Goal: Task Accomplishment & Management: Use online tool/utility

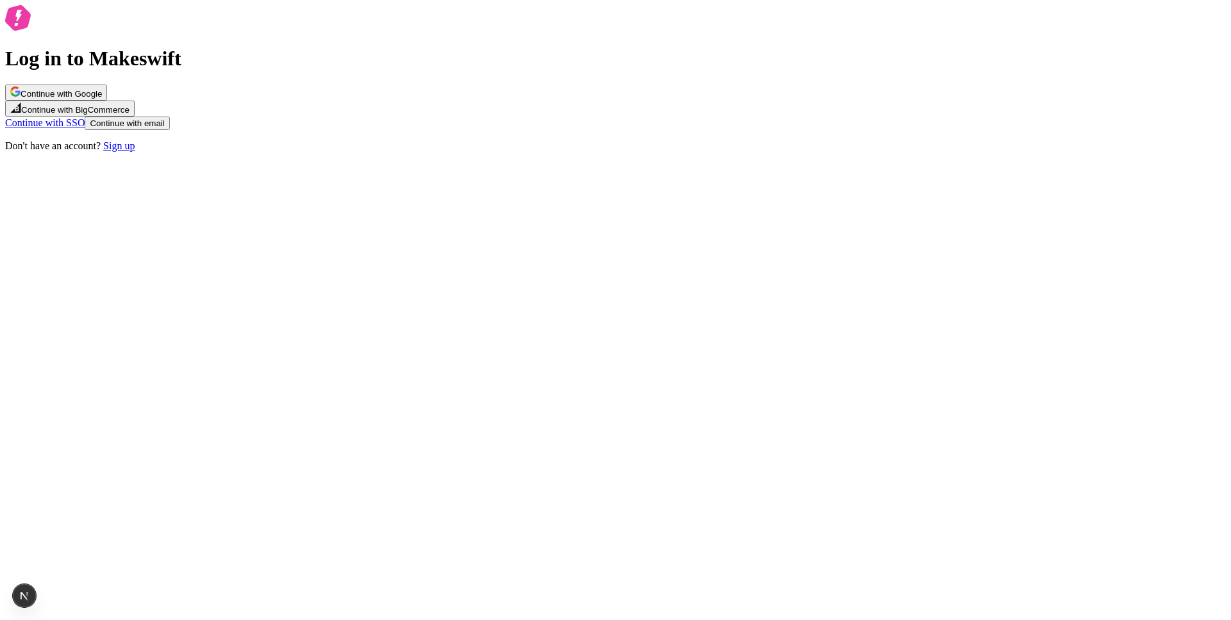
click at [680, 152] on div "Continue with Google Continue with BigCommerce Continue with SSO Continue with …" at bounding box center [615, 118] width 1220 height 67
click at [169, 130] on button "Continue with email" at bounding box center [127, 123] width 85 height 13
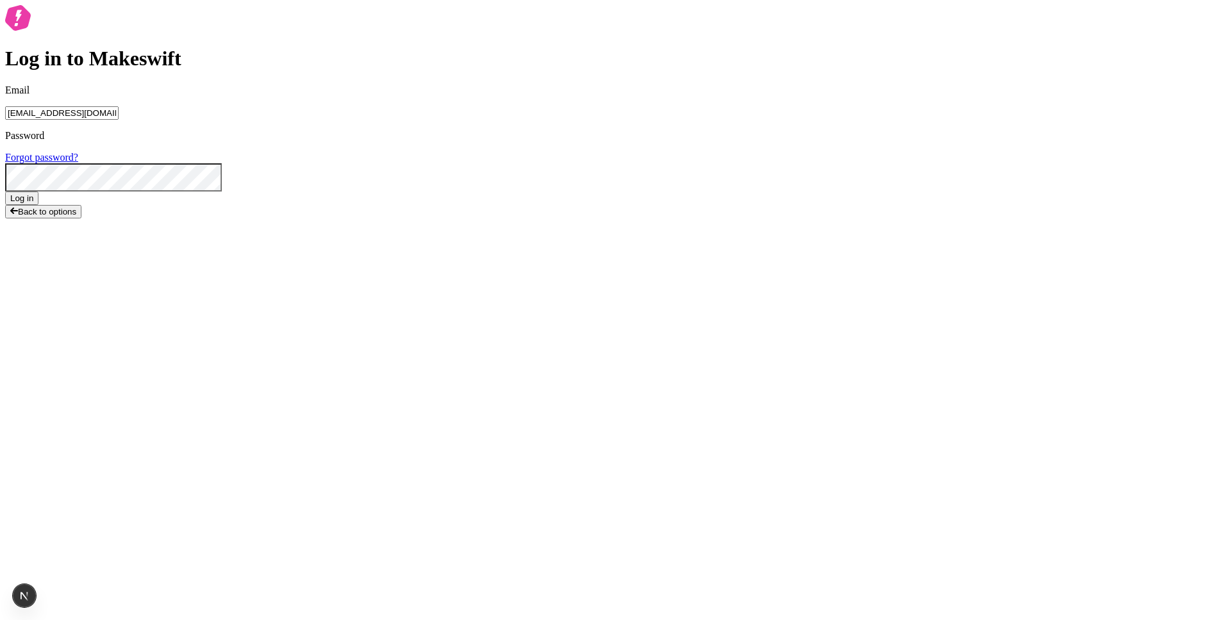
type input "lukemirejoseph+63@gmail.com"
click at [5, 192] on button "Log in" at bounding box center [21, 198] width 33 height 13
click at [874, 95] on div "Log in to Makeswift Email lukemirejoseph+63@gmail.com Password Forgot password?…" at bounding box center [615, 114] width 1220 height 219
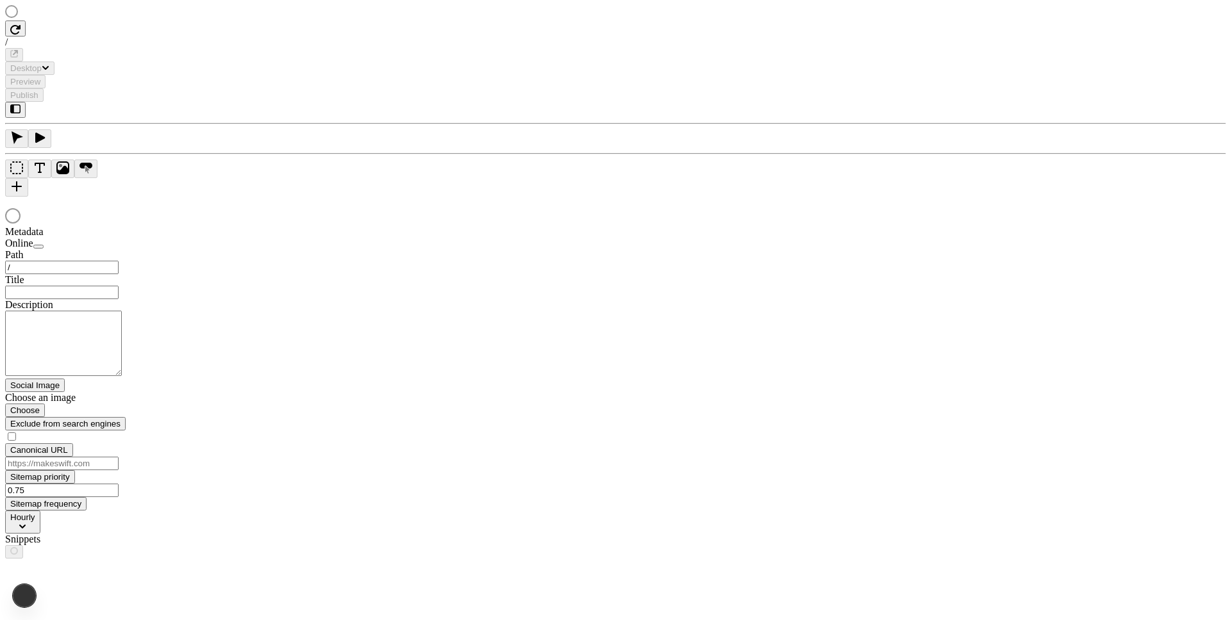
type input "/page"
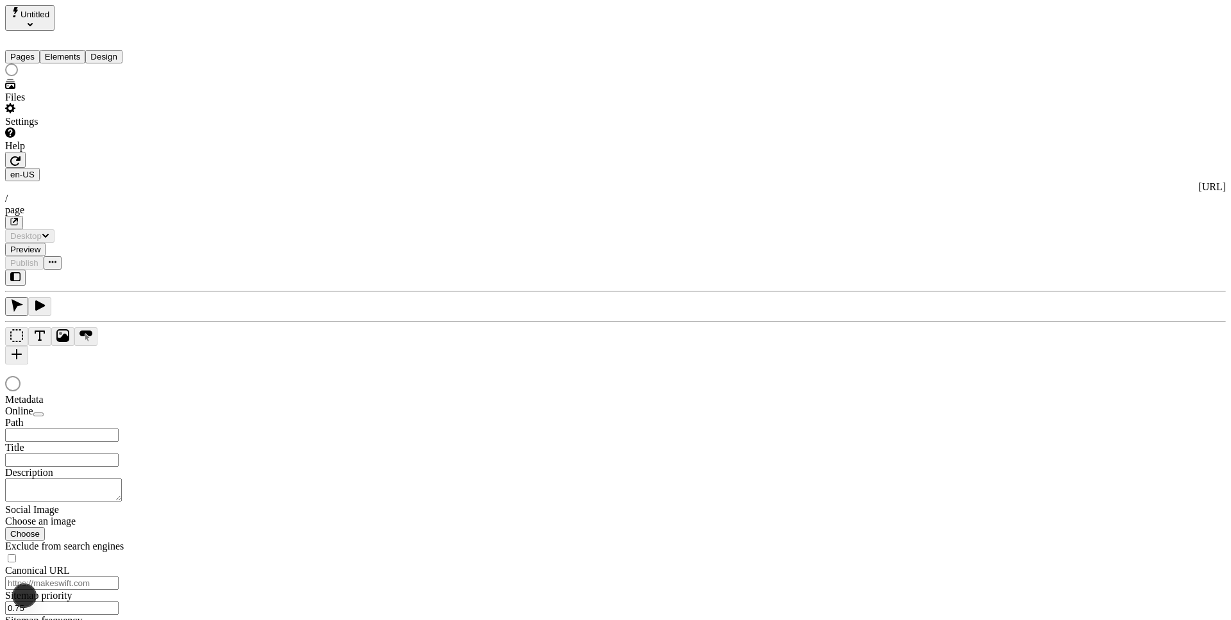
type input "/page"
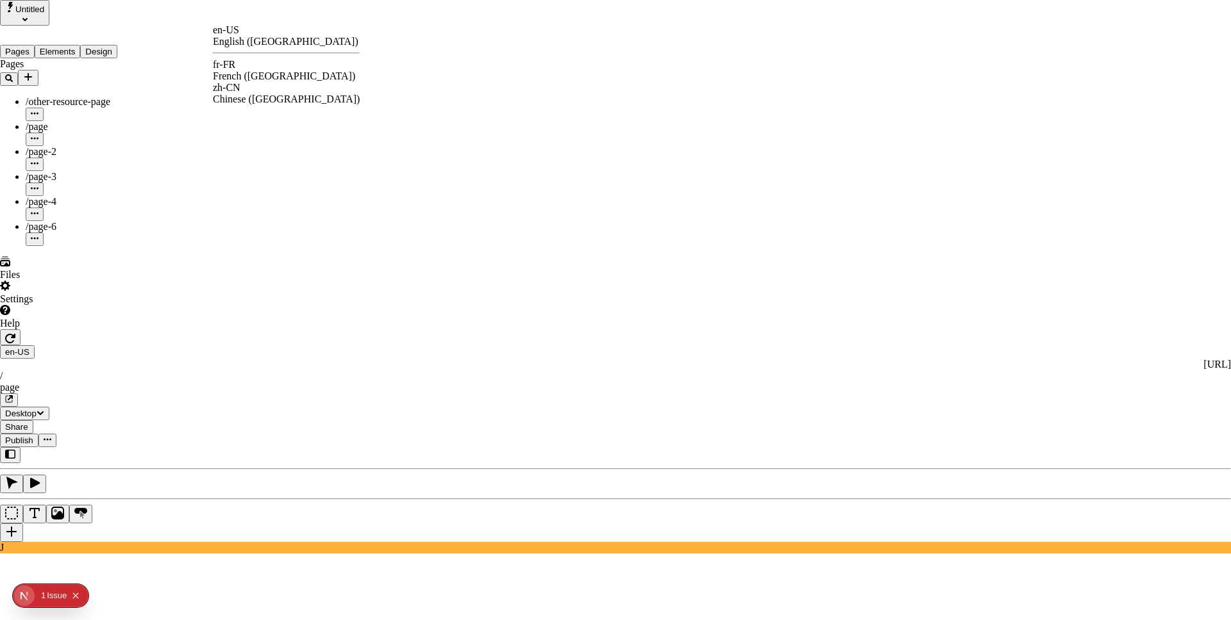
click at [242, 67] on div "fr-FR" at bounding box center [286, 65] width 147 height 12
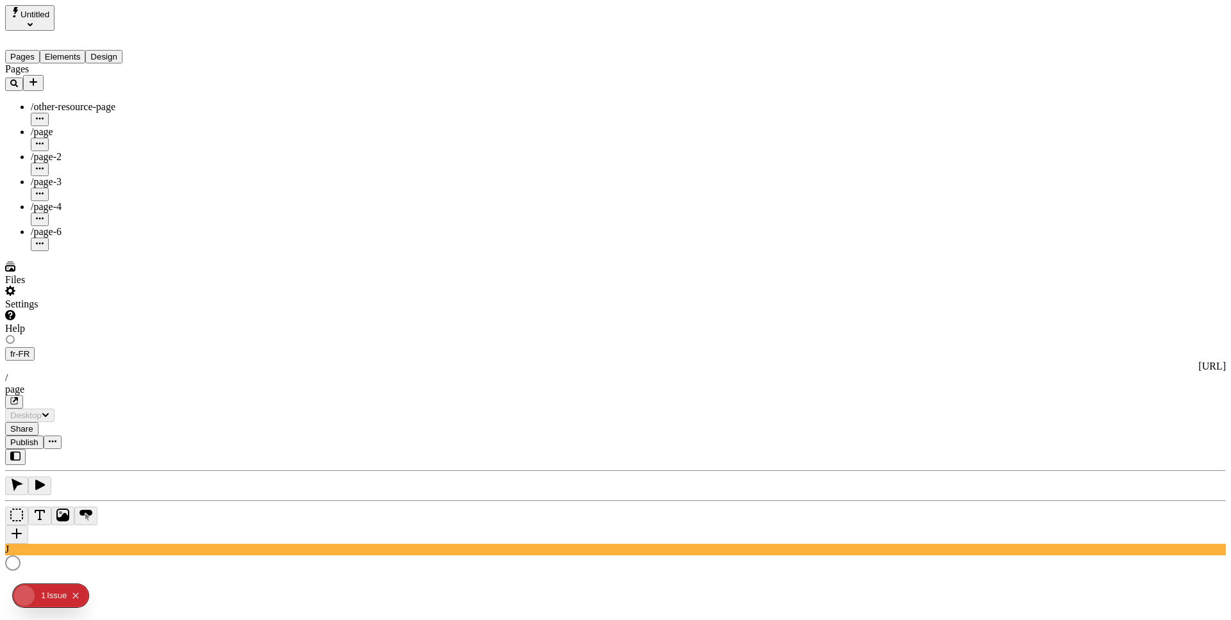
type input "/page"
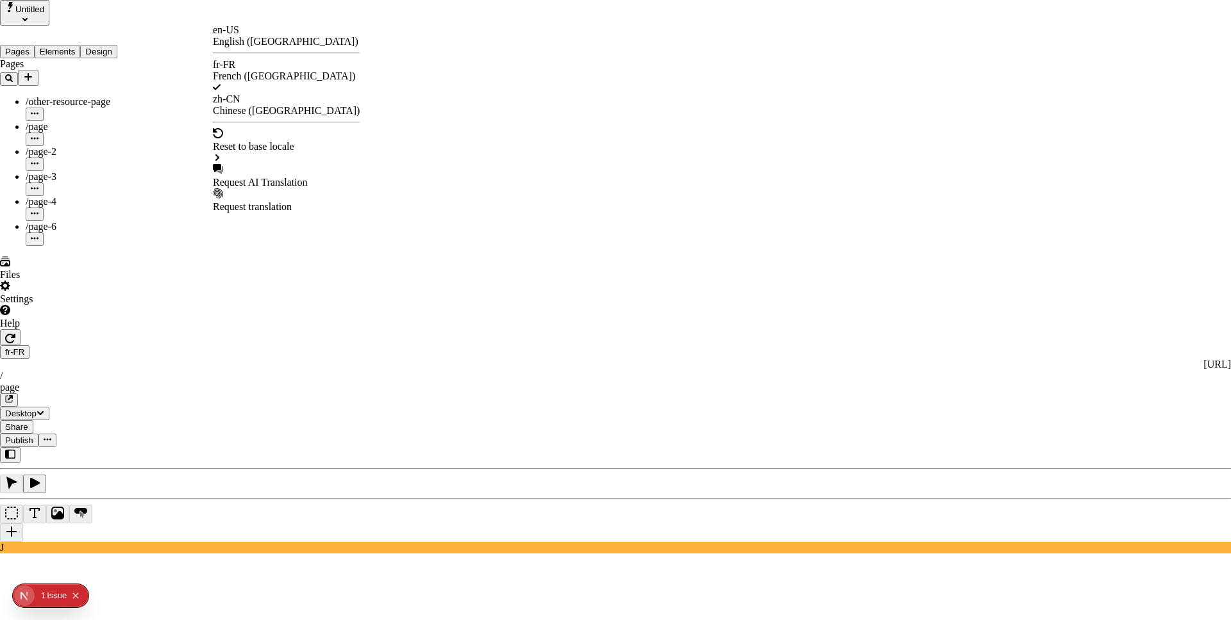
click at [294, 177] on div "Request AI Translation" at bounding box center [286, 183] width 147 height 12
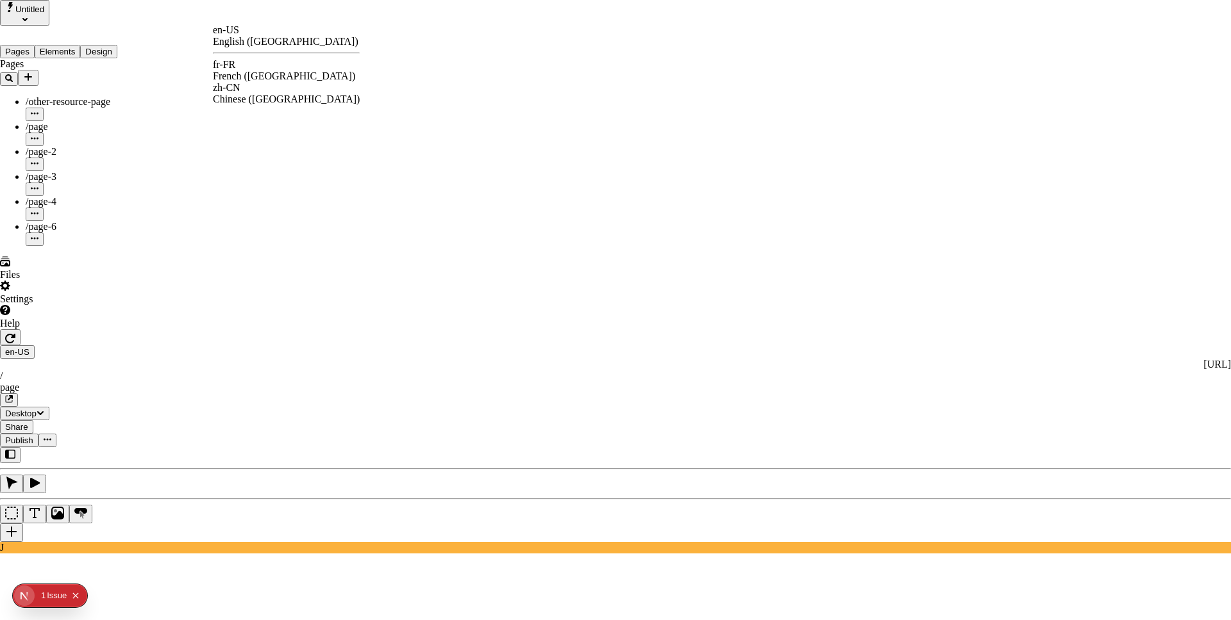
click at [275, 73] on div "French (France)" at bounding box center [286, 76] width 147 height 12
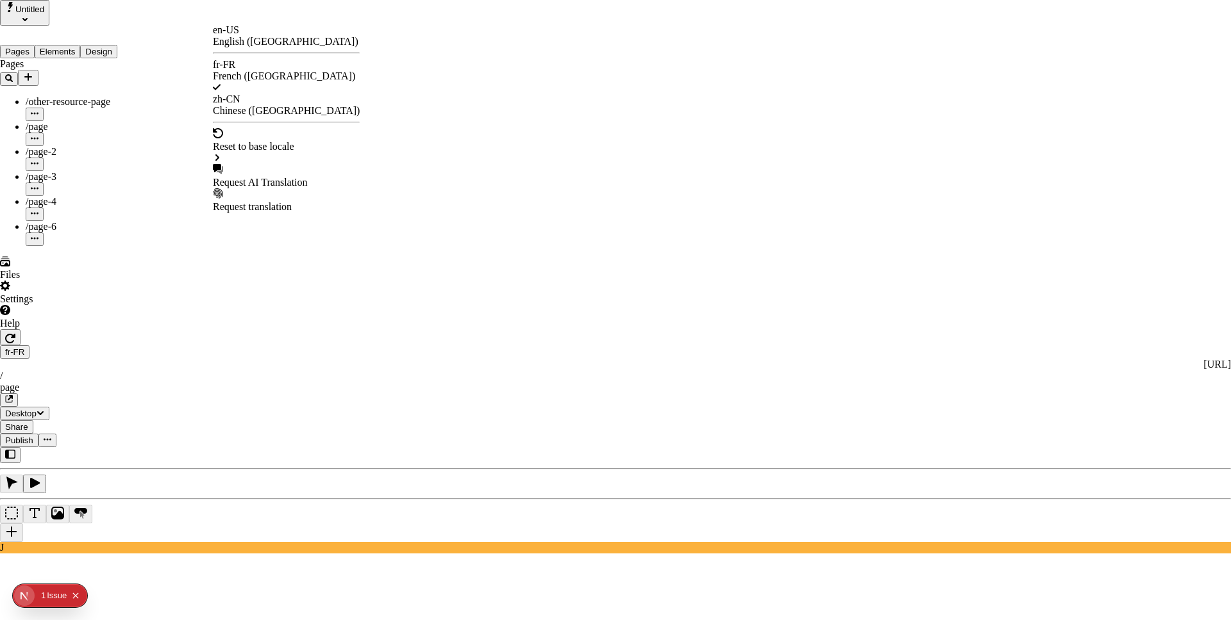
click at [285, 177] on div "Request AI Translation" at bounding box center [286, 183] width 147 height 12
click at [58, 597] on div "Issue s" at bounding box center [59, 596] width 24 height 24
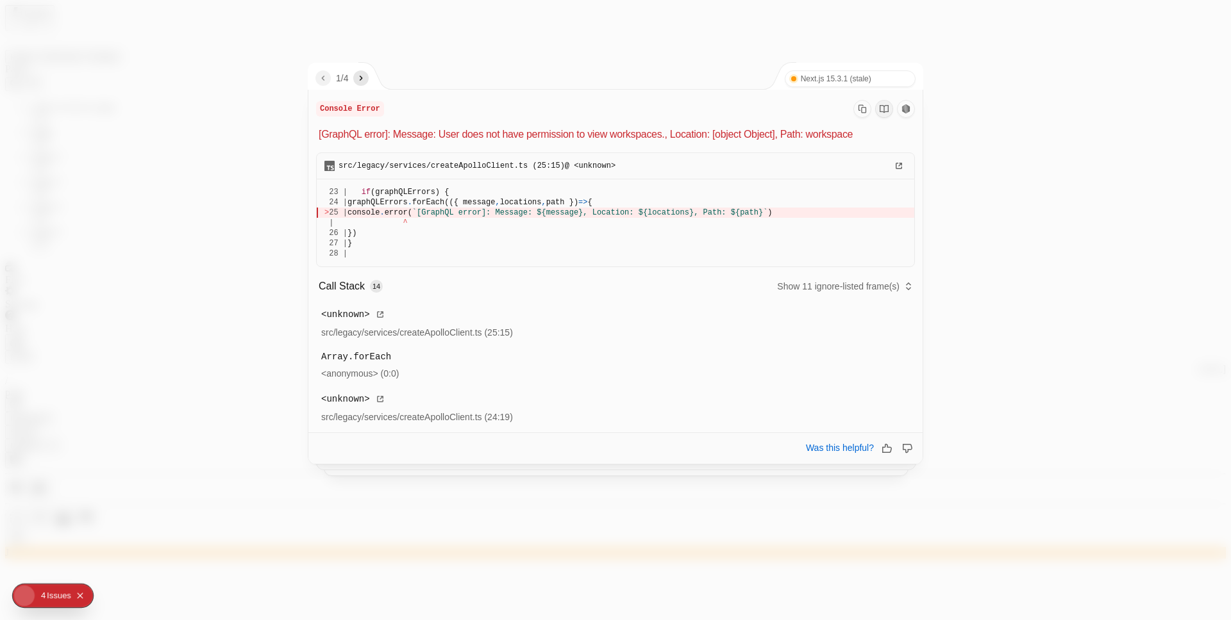
click at [371, 79] on div "1 / 4 Next.js 15.3.1 (stale) Turbopack" at bounding box center [615, 76] width 615 height 27
click at [366, 78] on icon "next" at bounding box center [361, 78] width 10 height 10
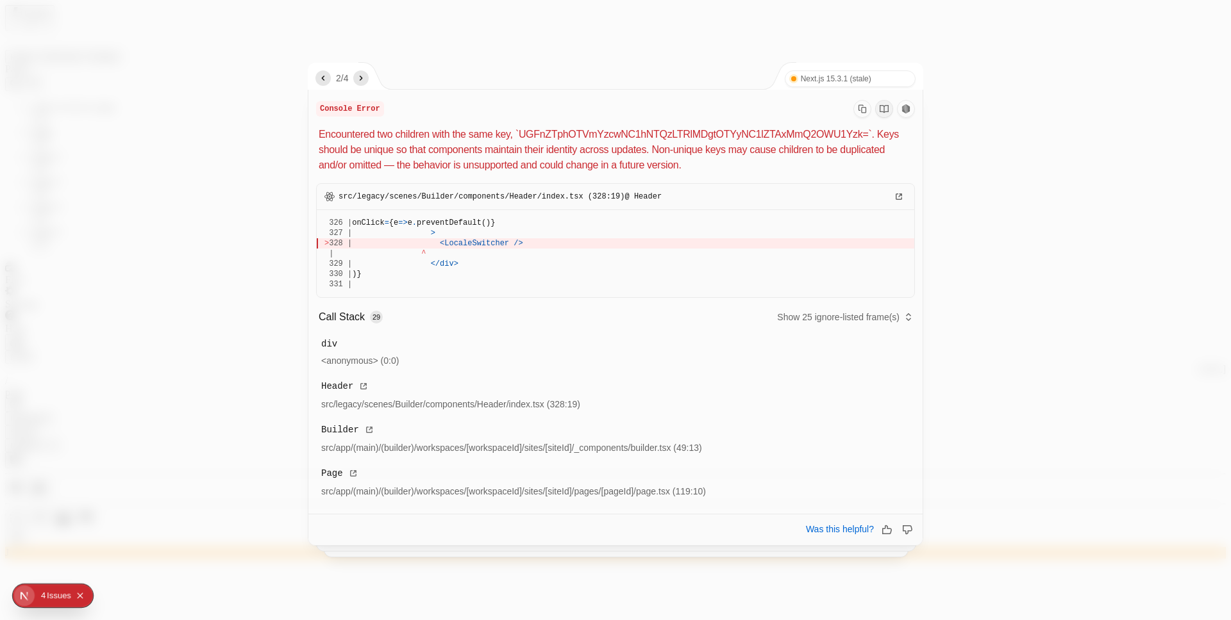
click at [362, 78] on icon "next" at bounding box center [361, 78] width 10 height 10
click at [324, 79] on icon "previous" at bounding box center [323, 78] width 10 height 10
click at [365, 80] on icon "next" at bounding box center [361, 78] width 10 height 10
click at [925, 70] on div at bounding box center [615, 310] width 1231 height 620
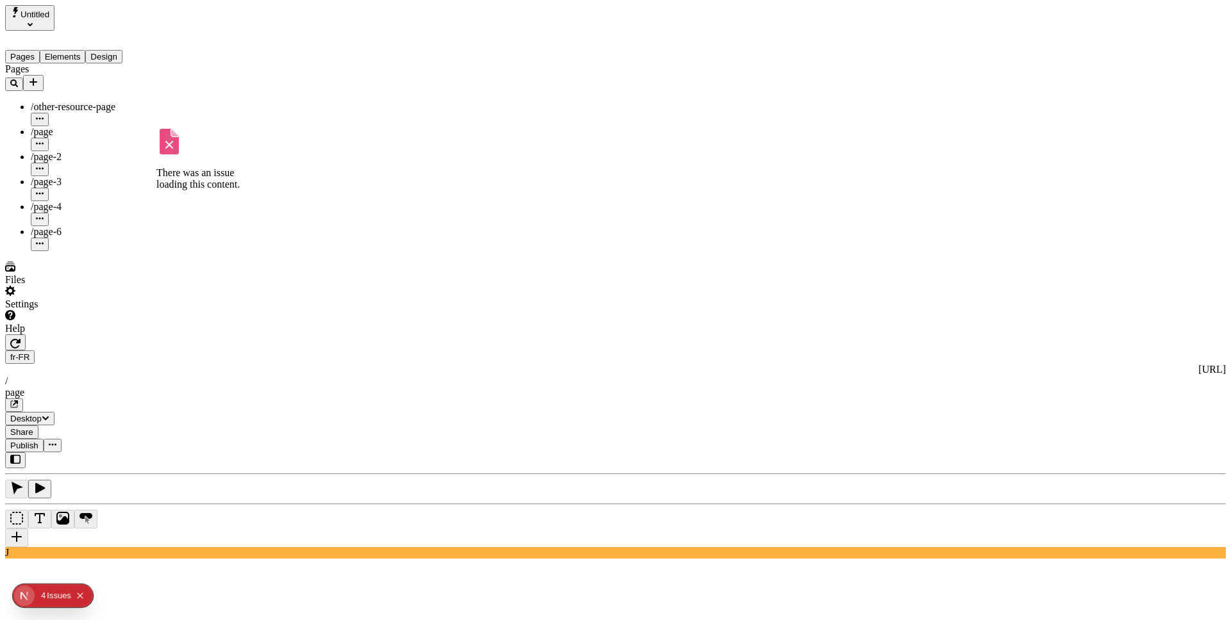
click at [100, 201] on div "/page-4" at bounding box center [95, 207] width 128 height 12
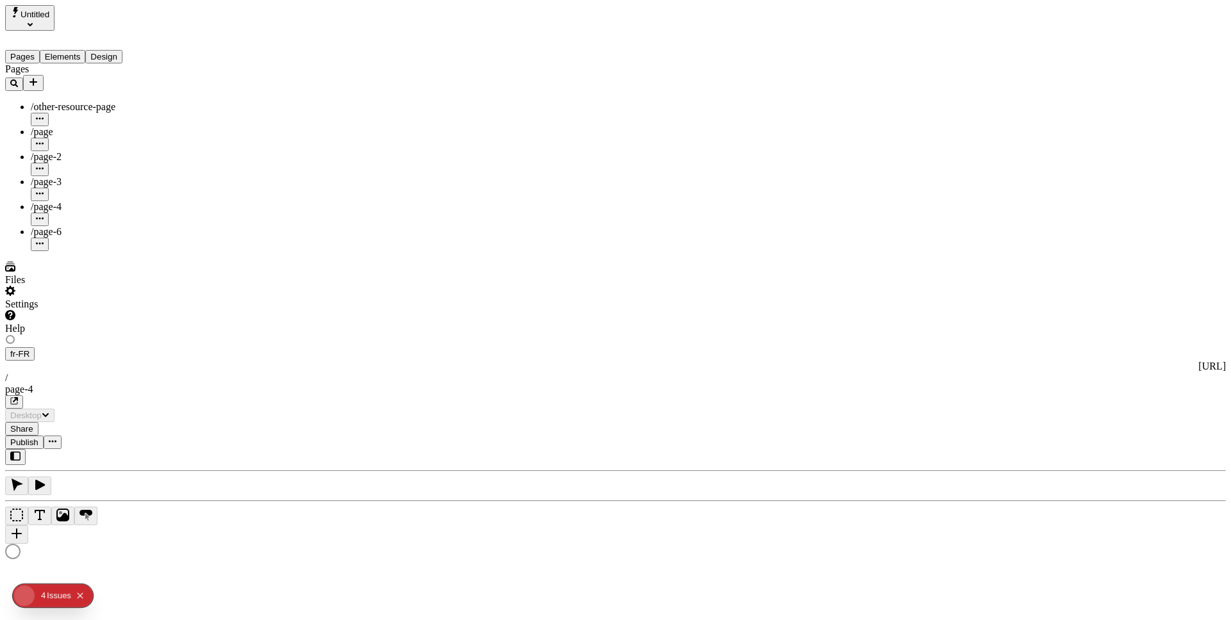
type input "/page-4"
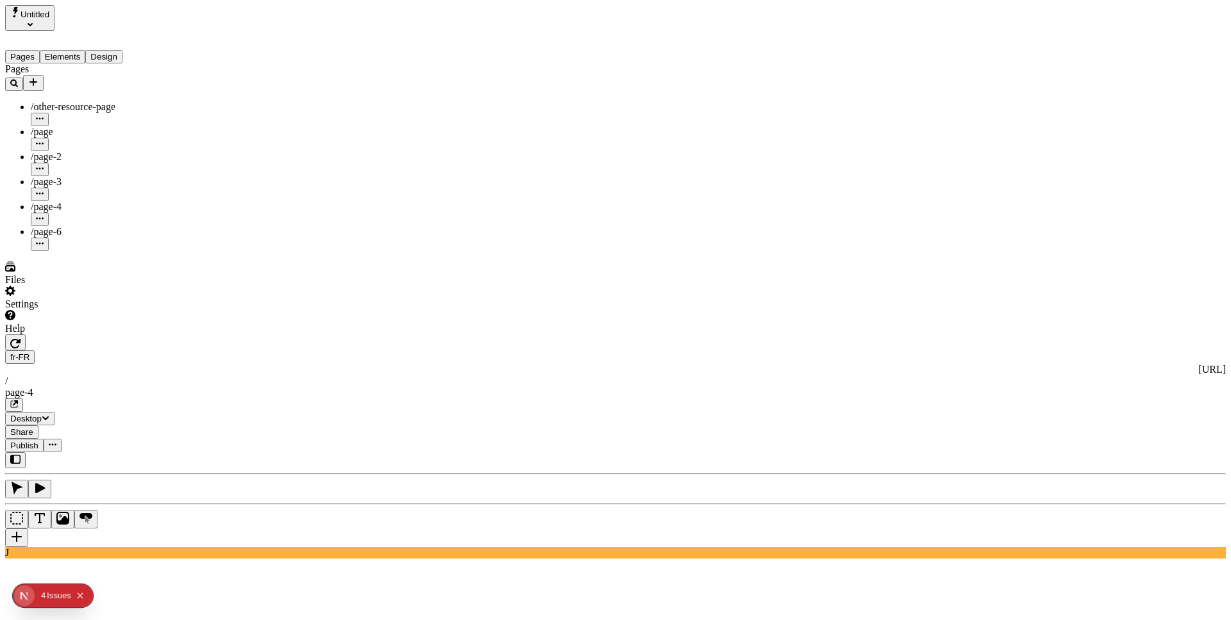
click at [99, 176] on div "/page-3" at bounding box center [95, 182] width 128 height 12
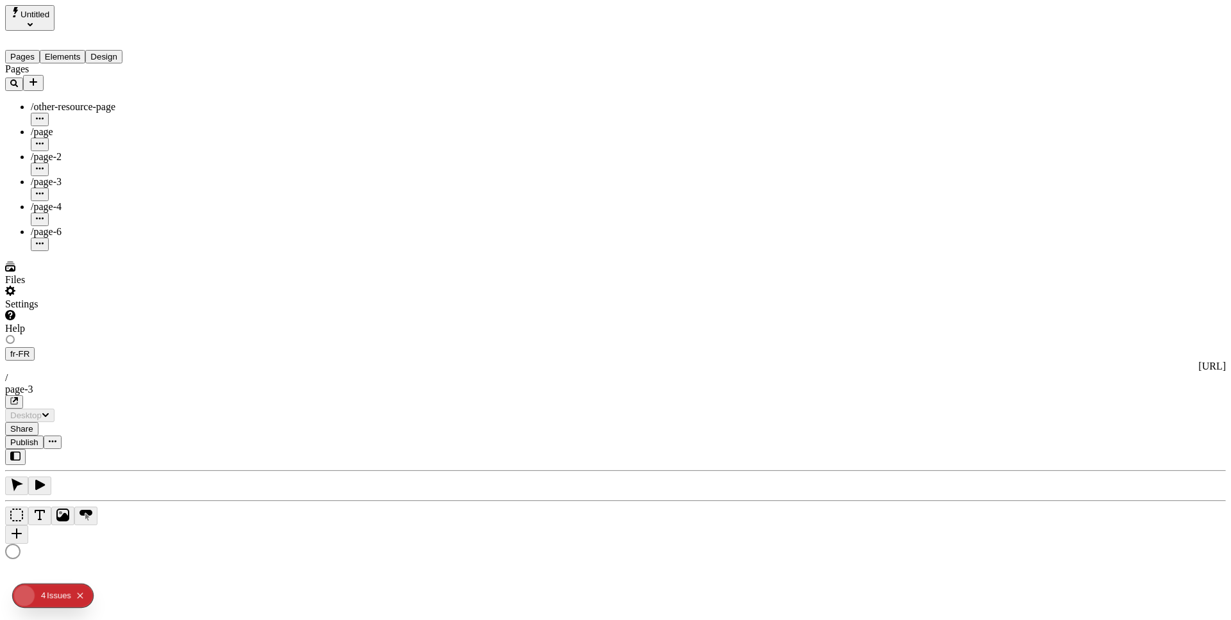
type input "/page-3"
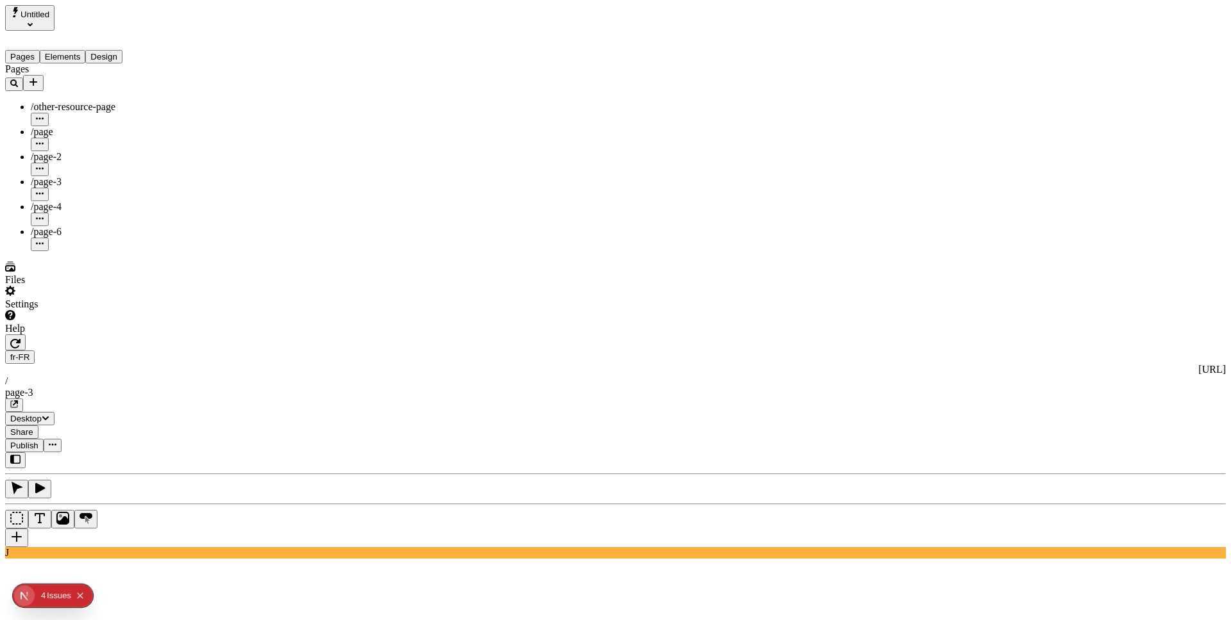
click at [115, 126] on div "/page" at bounding box center [95, 132] width 128 height 12
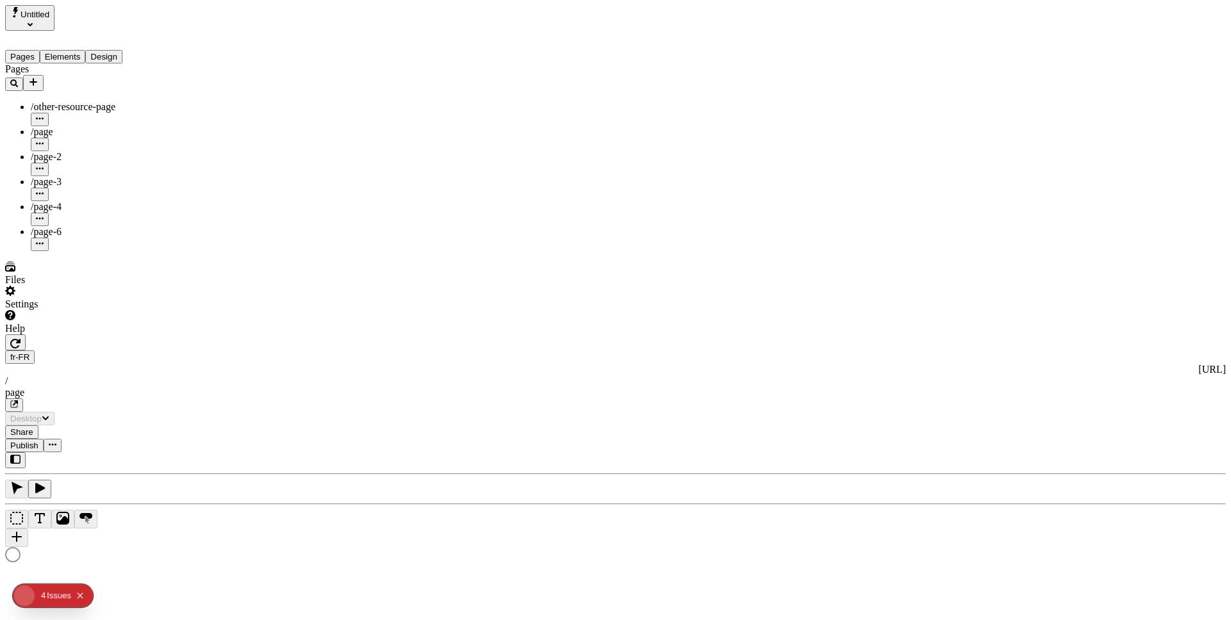
click at [110, 151] on div "/page-2" at bounding box center [95, 157] width 128 height 12
type input "The Great Translation Adventure"
type textarea "This is my French localized description. If it were empty, it would not appear …"
type input "/exploration-of-translations"
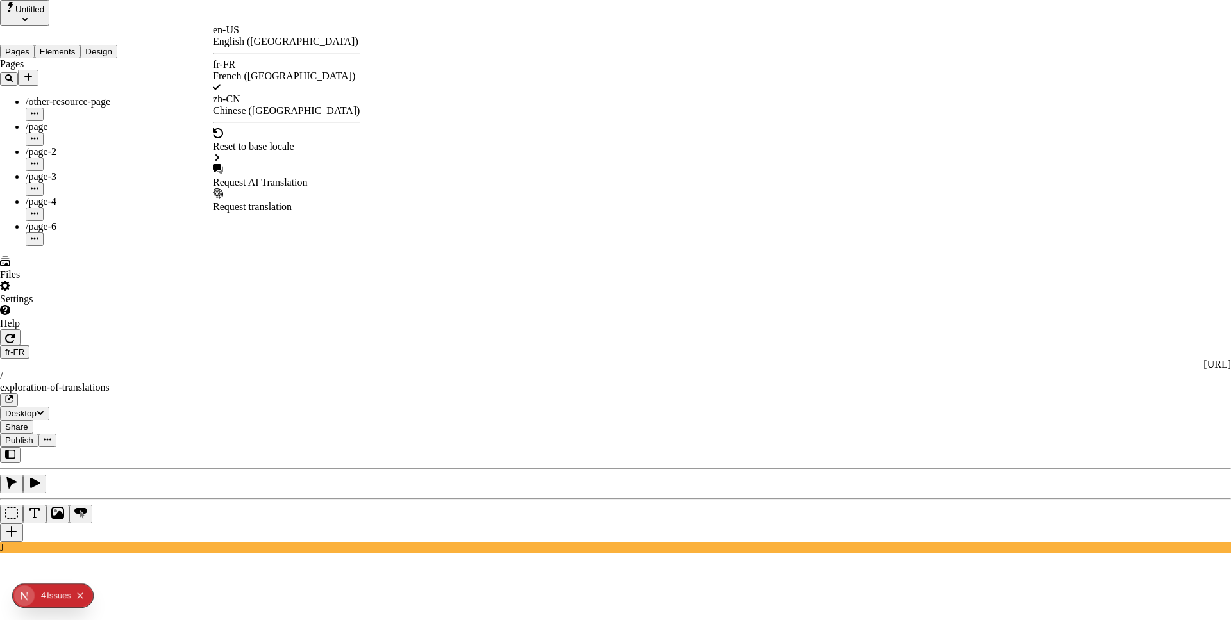
click at [276, 177] on div "Request AI Translation" at bounding box center [286, 183] width 147 height 12
checkbox input "true"
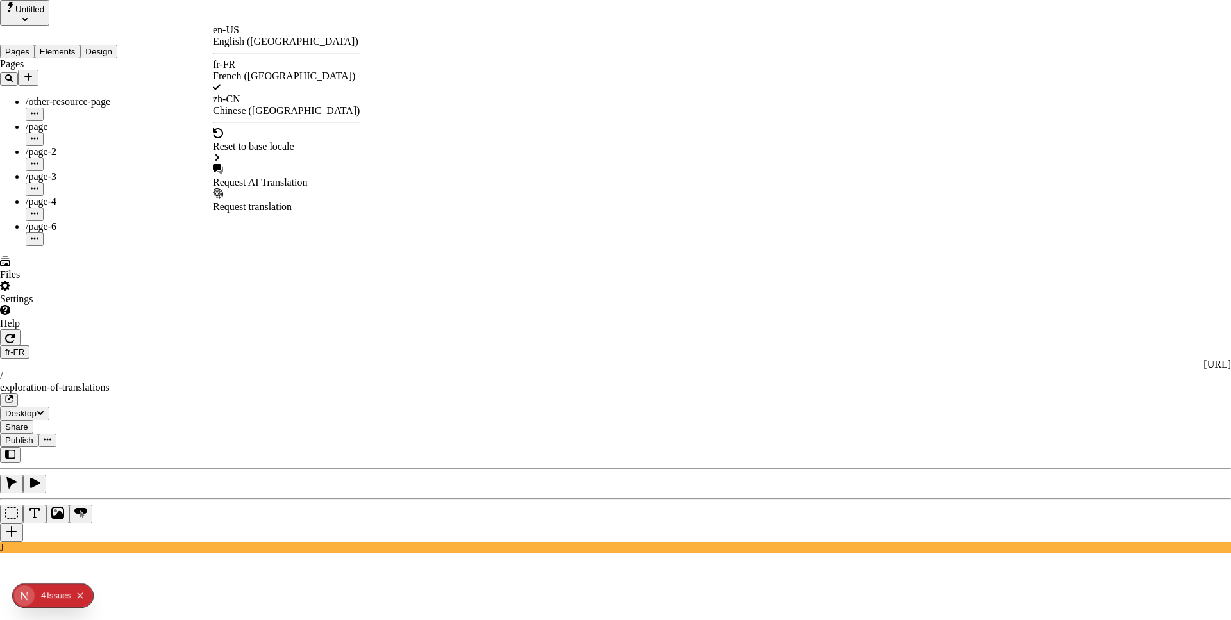
checkbox input "true"
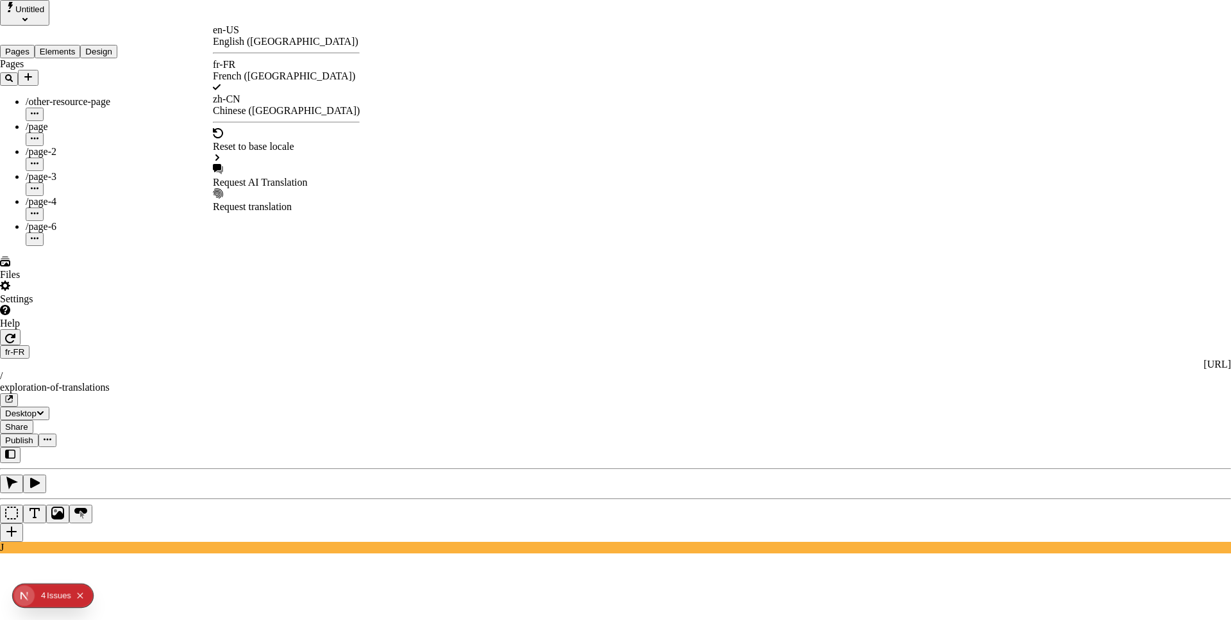
checkbox input "true"
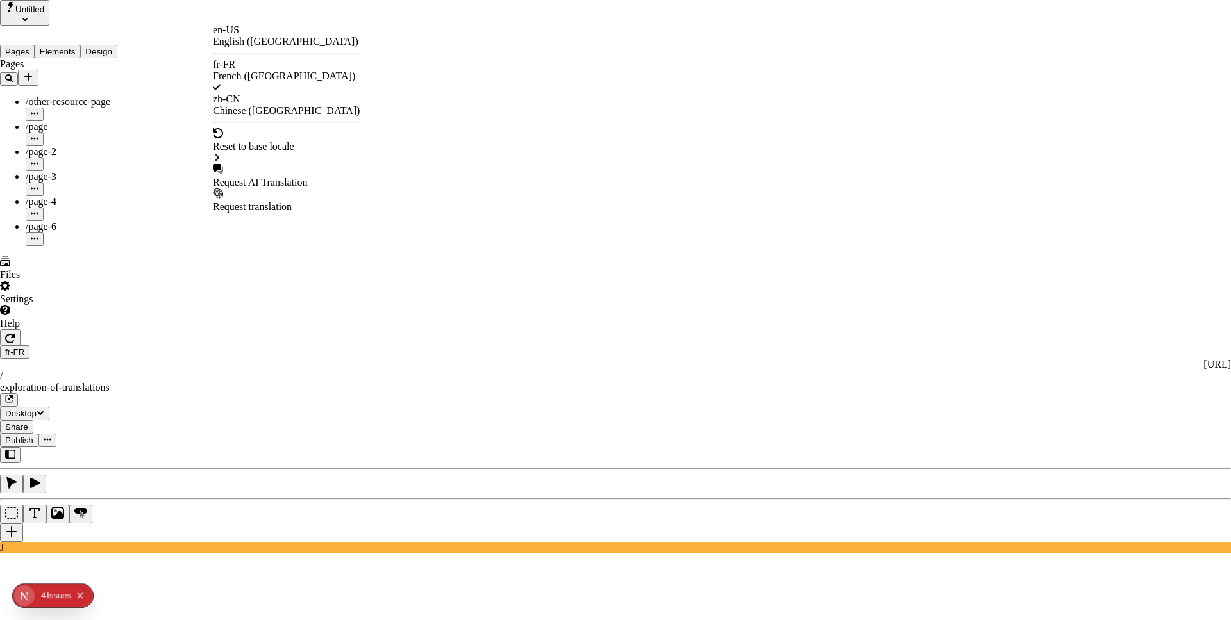
checkbox input "true"
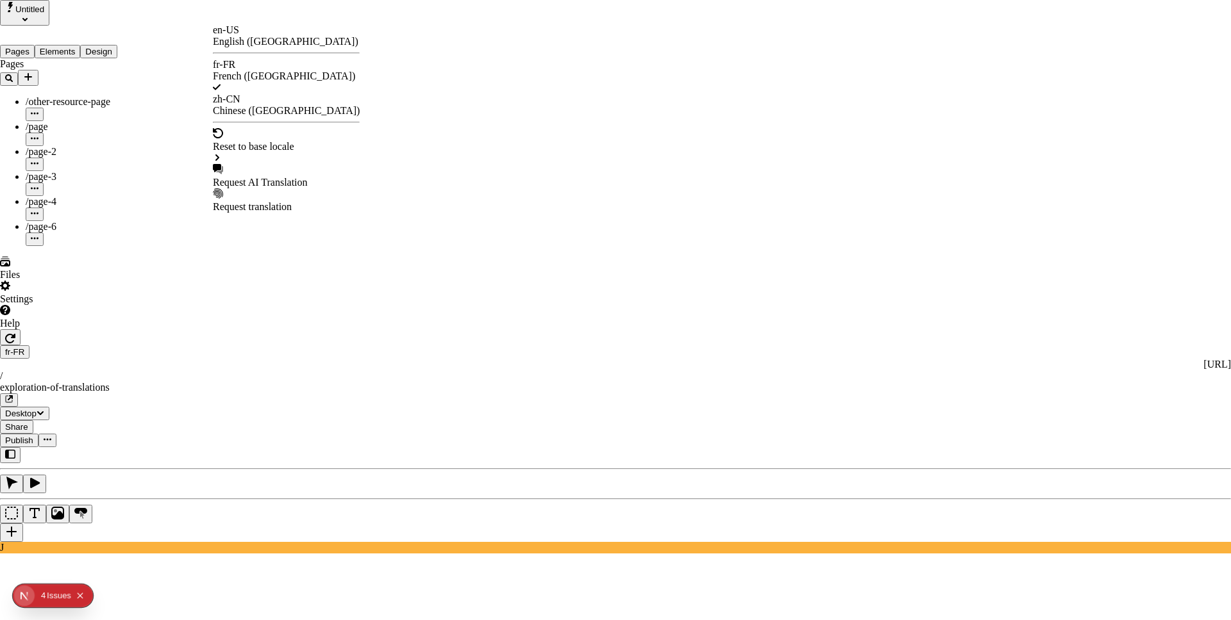
checkbox input "true"
checkbox input "false"
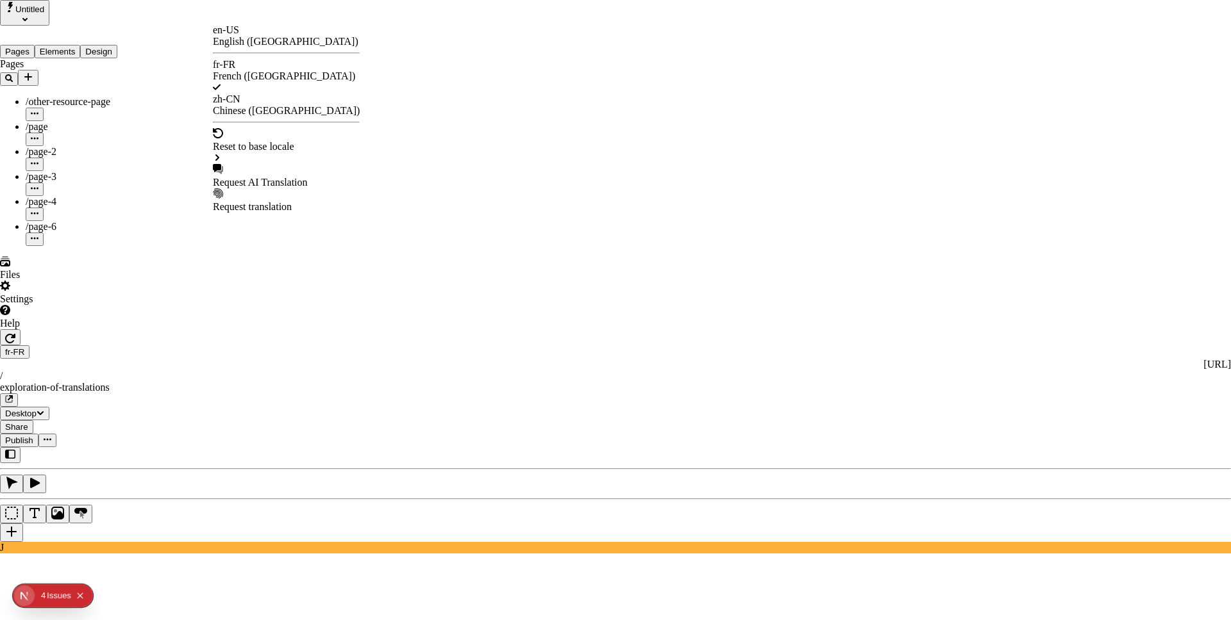
checkbox input "false"
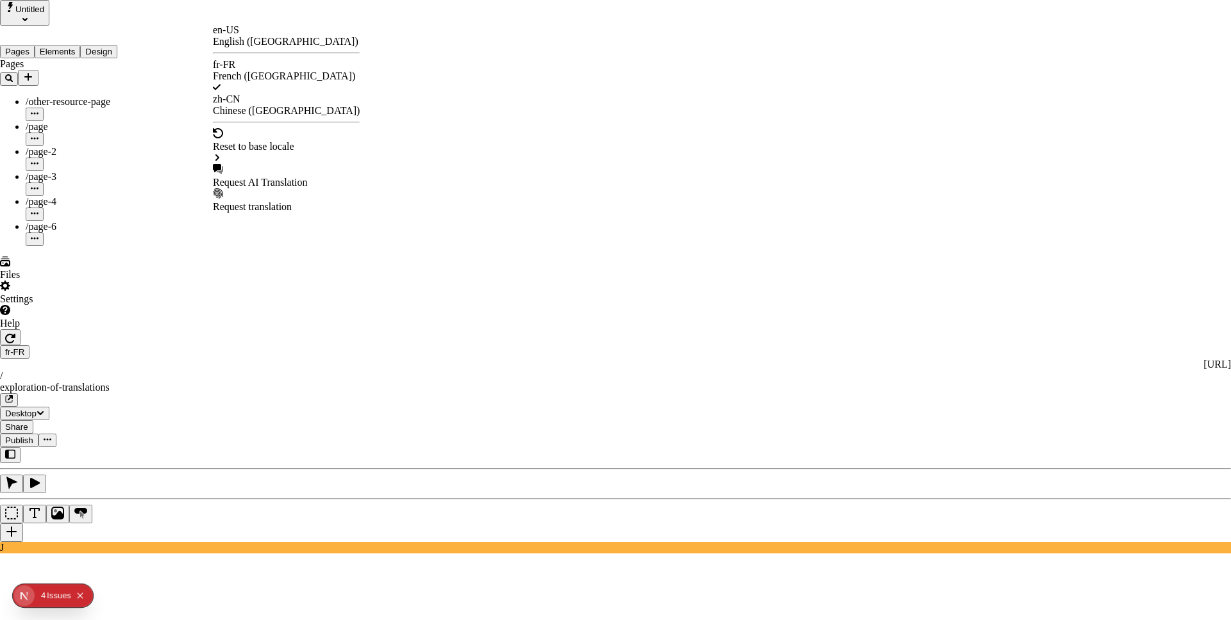
checkbox input "false"
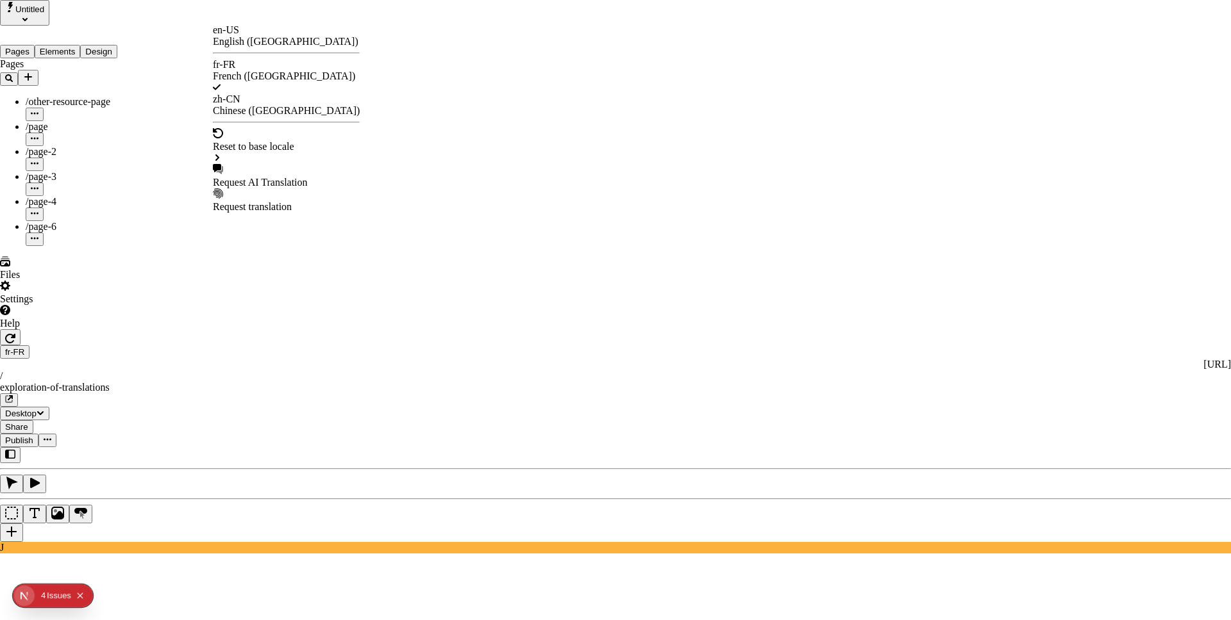
checkbox input "false"
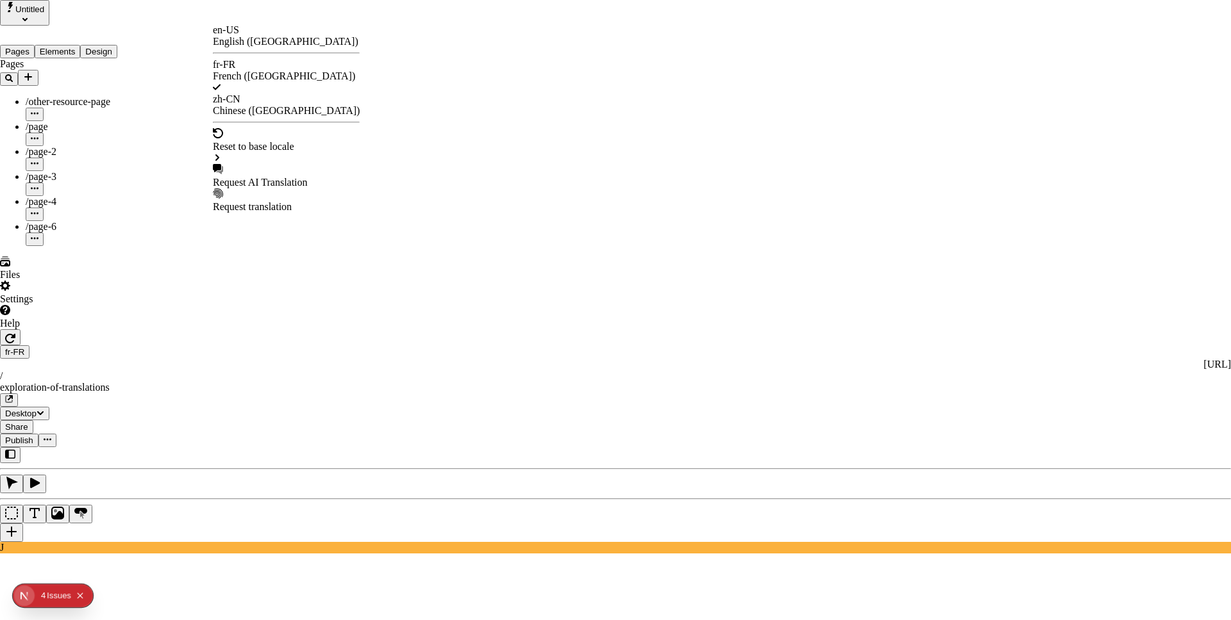
checkbox input "false"
type input "/exploration-des-traductions"
type input "La Grande Aventure de Traduction"
type textarea "Ceci est ma description localisée en français. Si elle était vide, elle n'appar…"
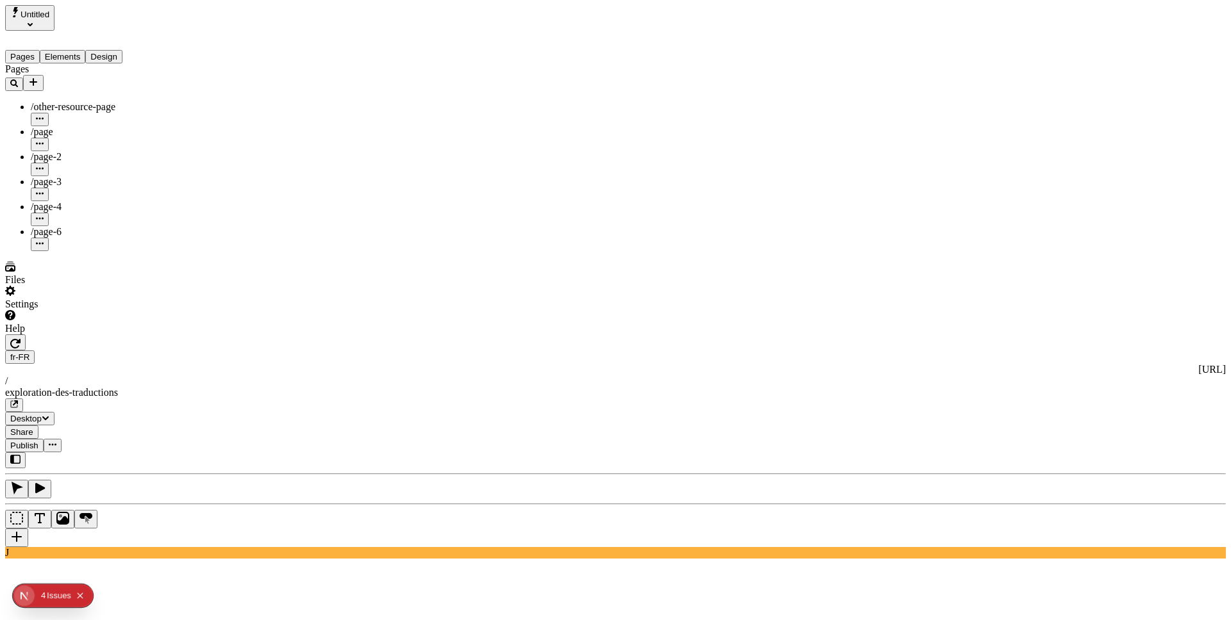
click at [44, 439] on button "Publish" at bounding box center [24, 445] width 38 height 13
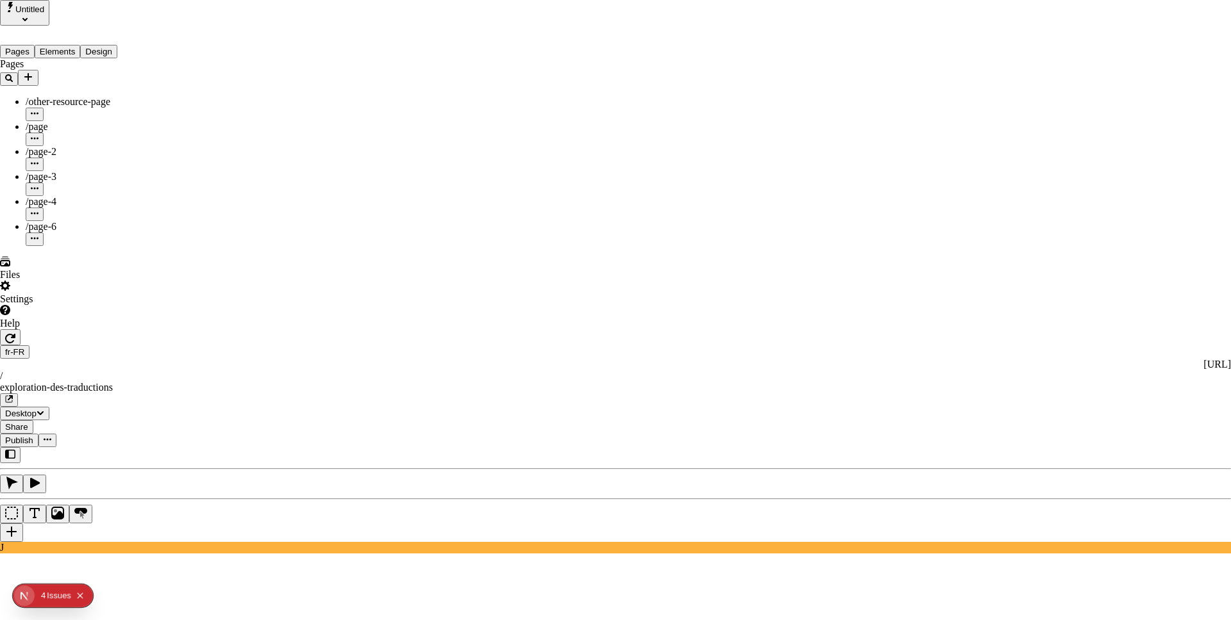
type input "The Great Translation Adventure"
type textarea "This is my French localized description. If it were empty, it would not appear …"
type input "/exploration-of-translations"
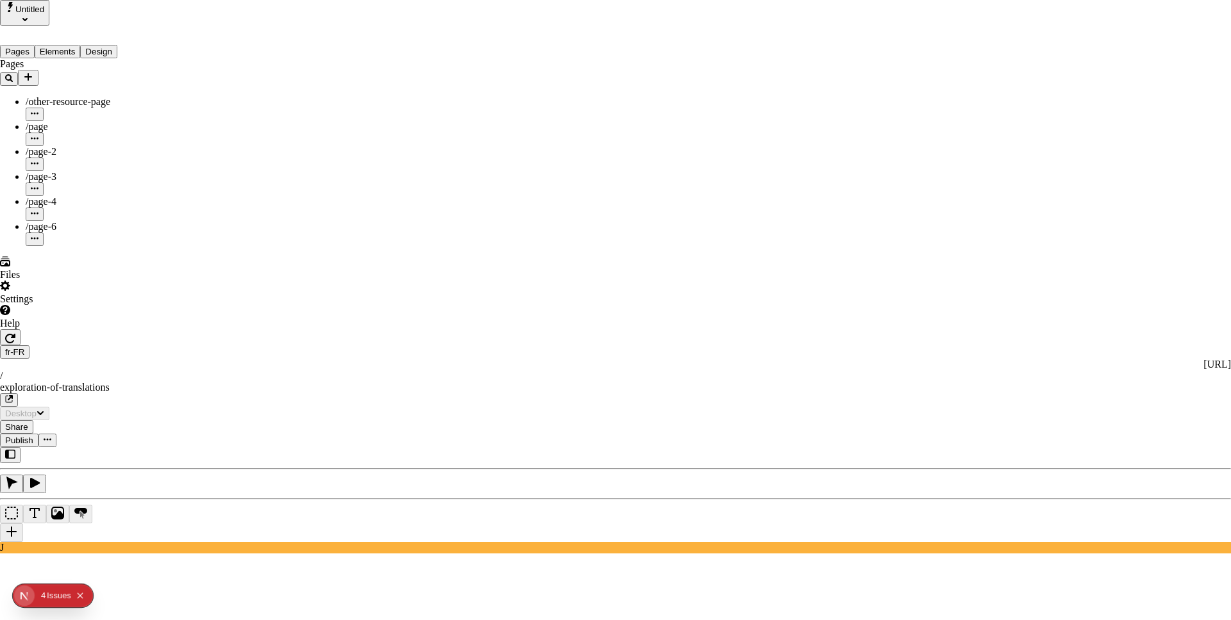
checkbox input "true"
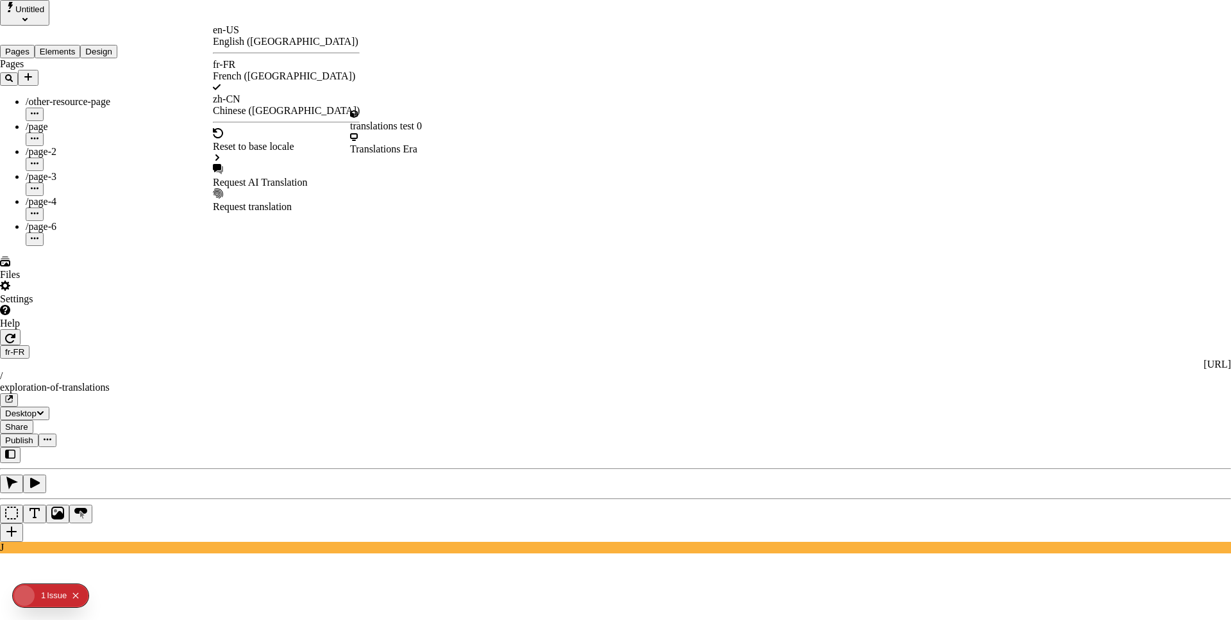
click at [275, 177] on div "Request AI Translation" at bounding box center [286, 183] width 147 height 12
drag, startPoint x: 473, startPoint y: 147, endPoint x: 483, endPoint y: 169, distance: 24.1
checkbox input "true"
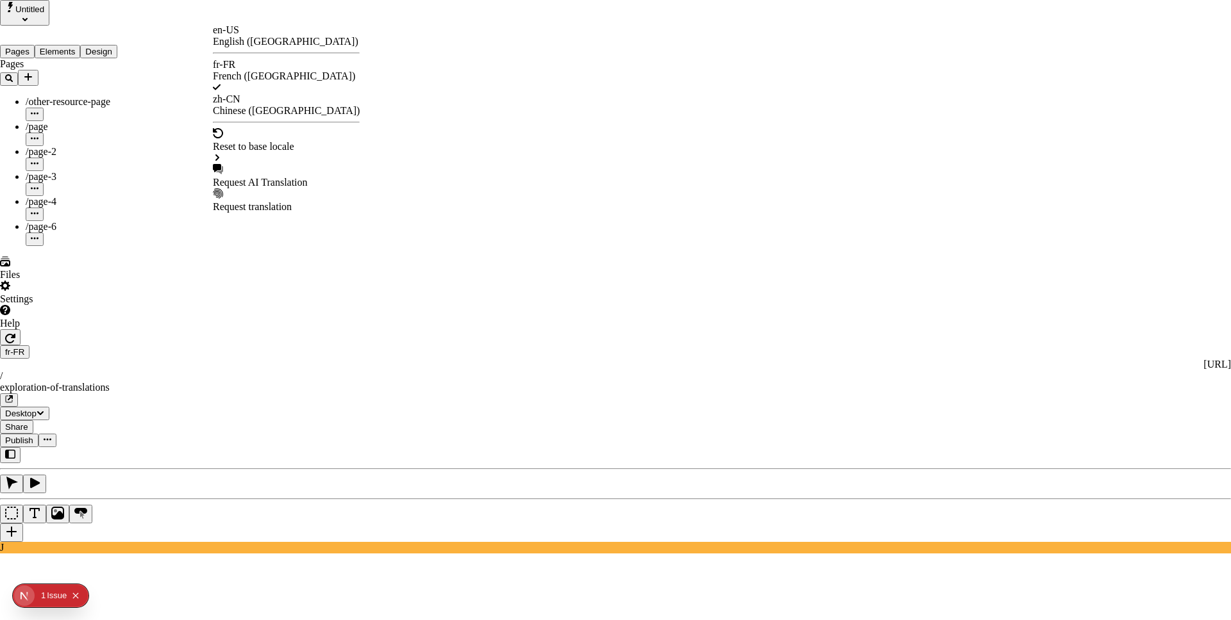
checkbox input "true"
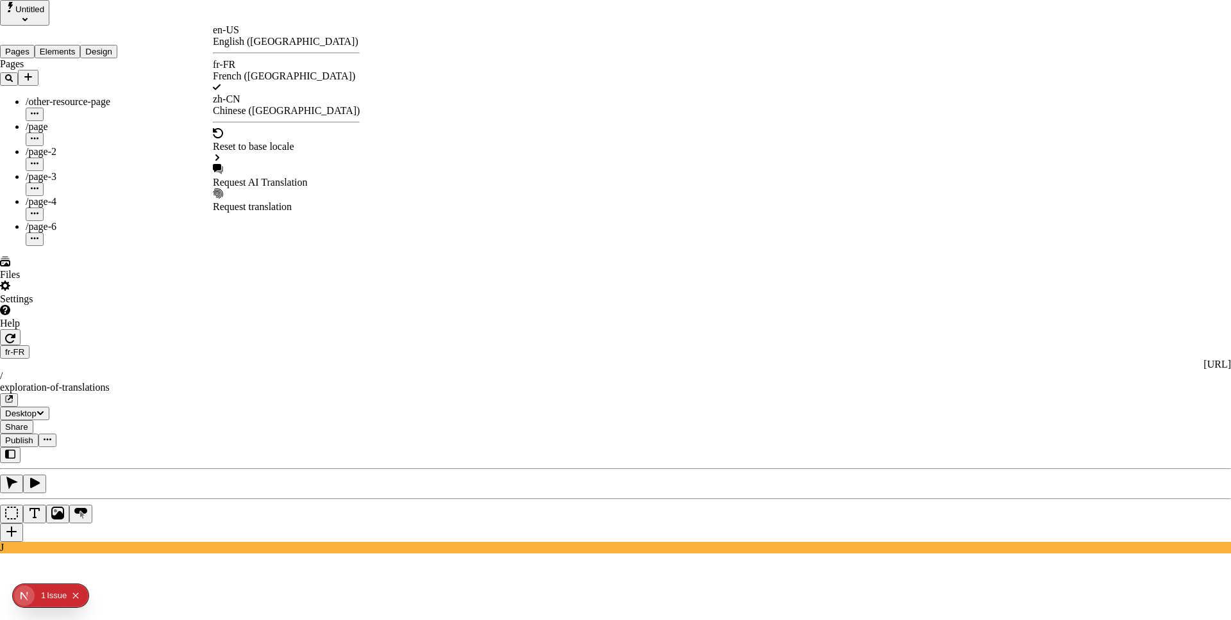
checkbox input "true"
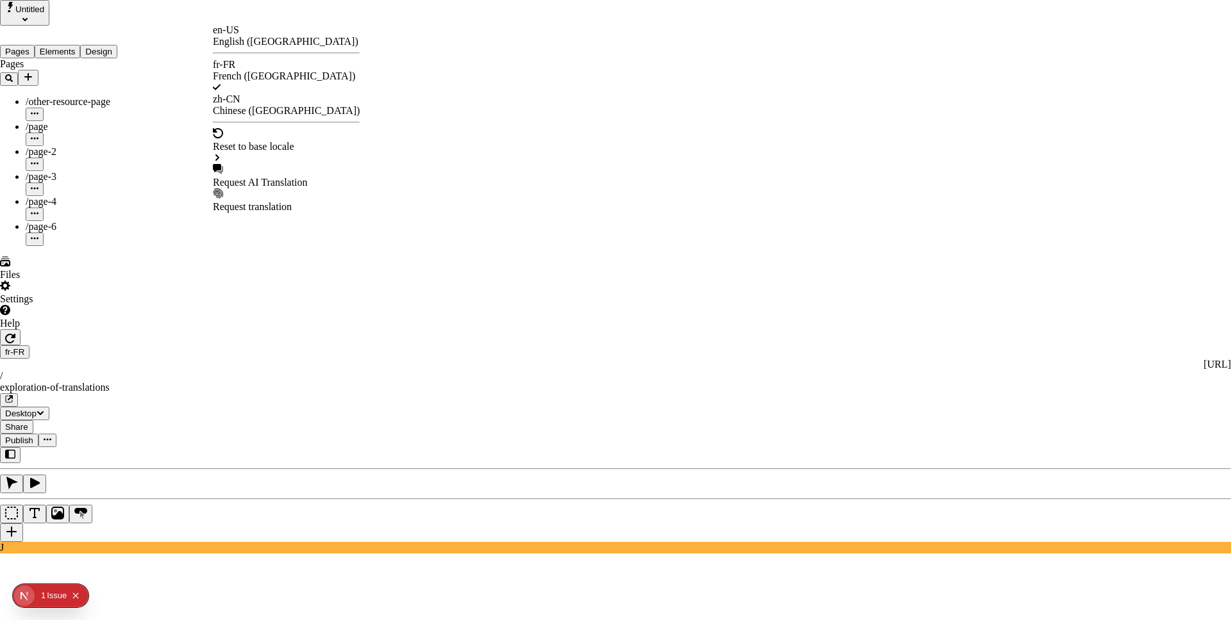
checkbox input "true"
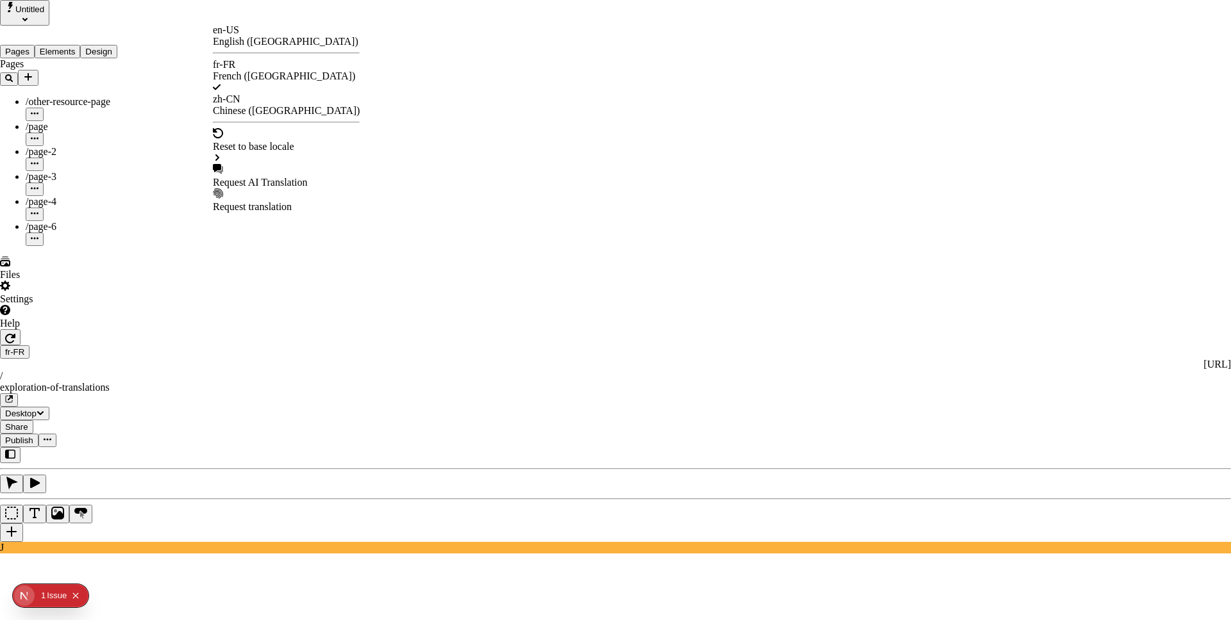
checkbox input "true"
checkbox input "false"
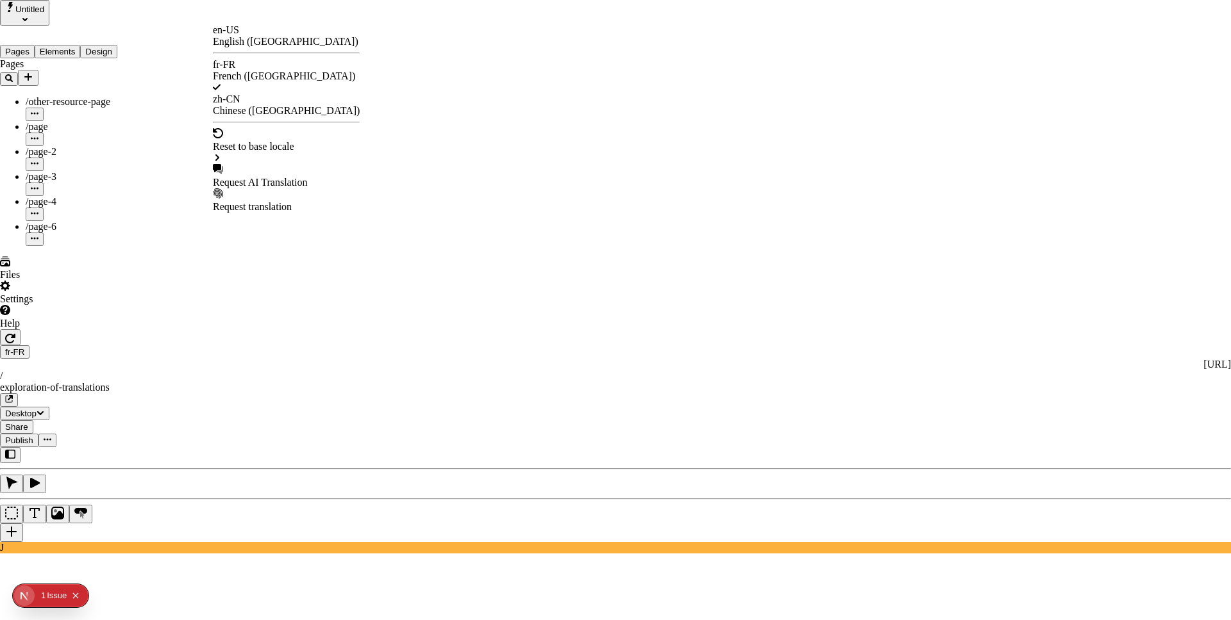
checkbox input "false"
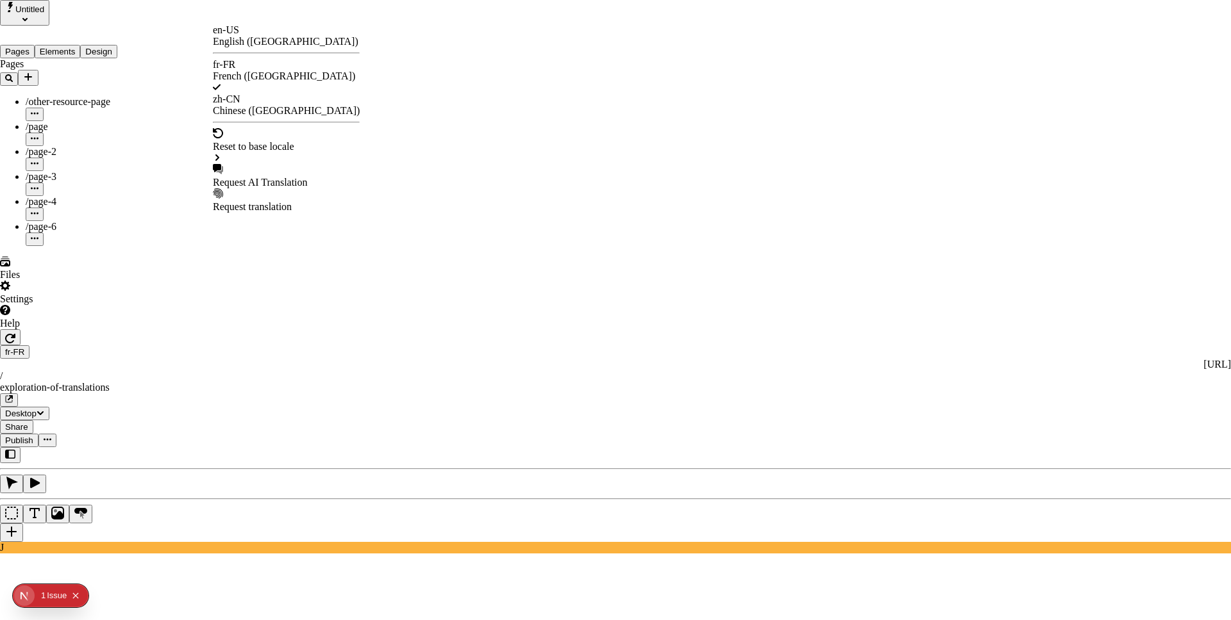
checkbox input "false"
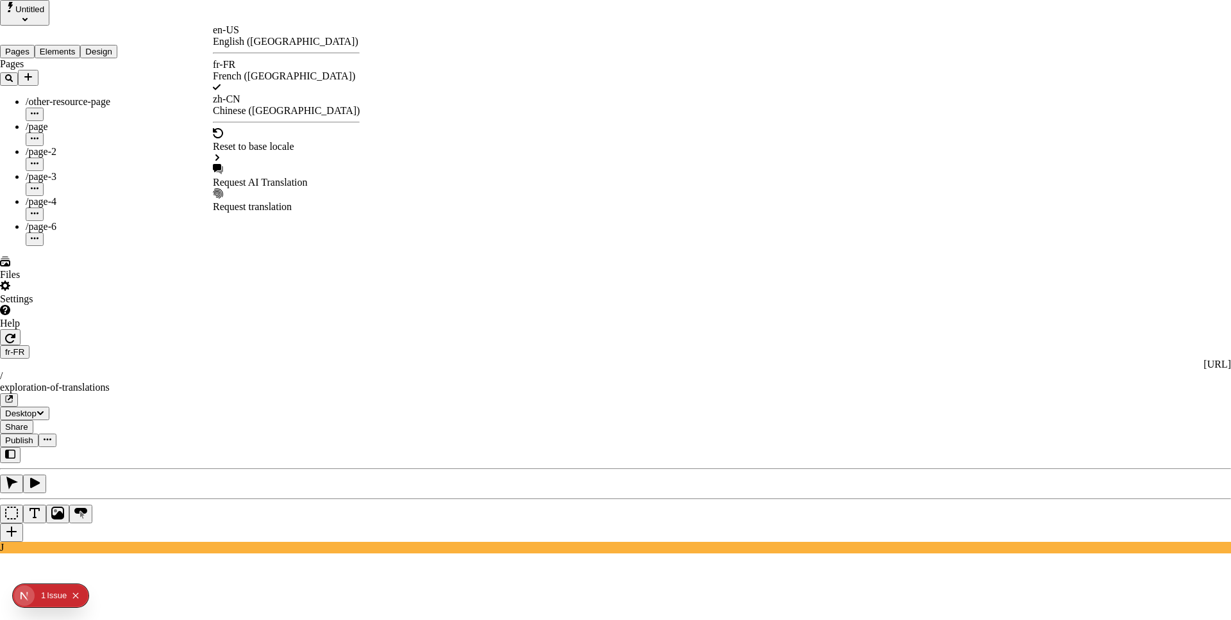
checkbox input "false"
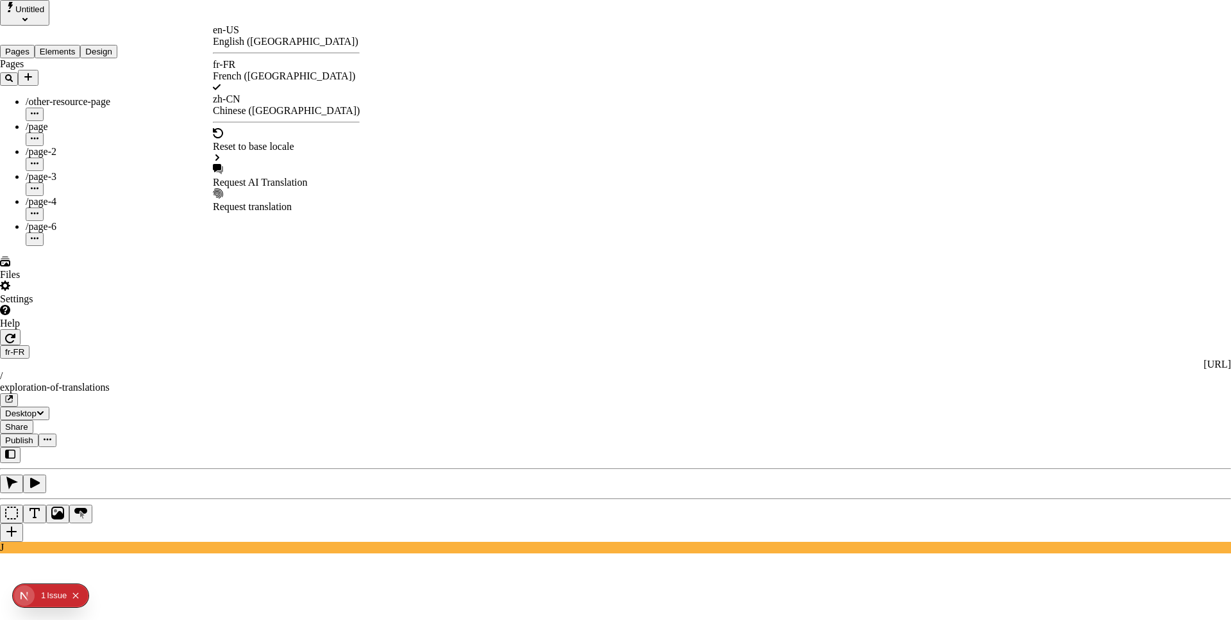
checkbox input "false"
type input "/exploration-des-traductions"
type input "La Grande Aventure de Traduction"
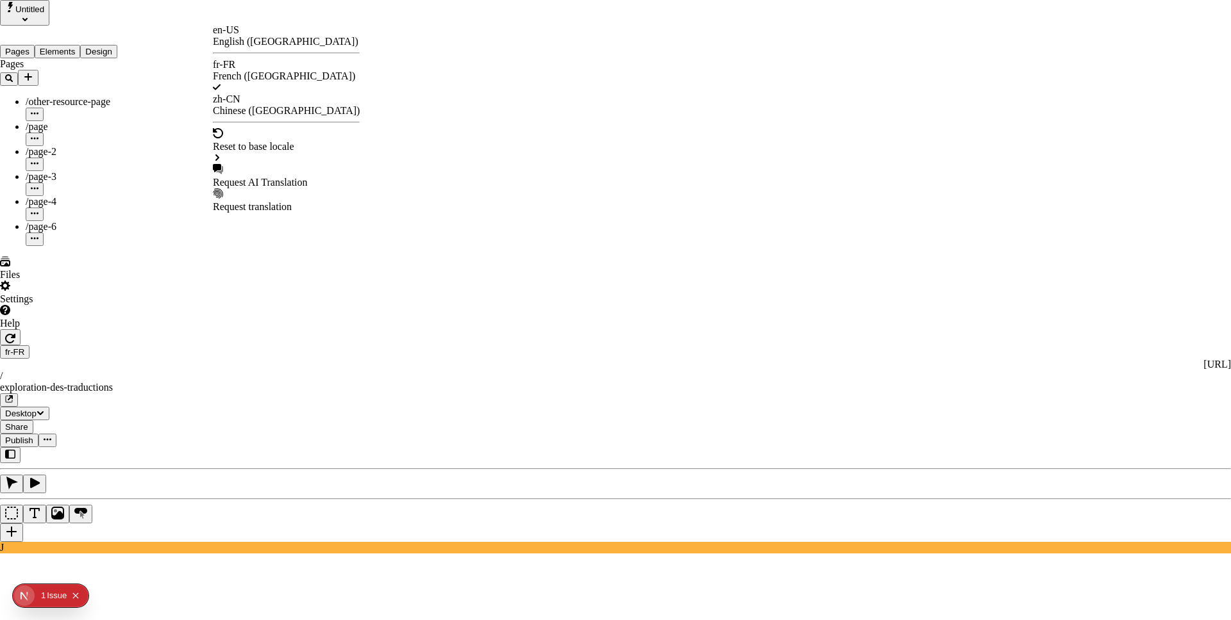
click at [251, 34] on div "en-US" at bounding box center [286, 30] width 147 height 12
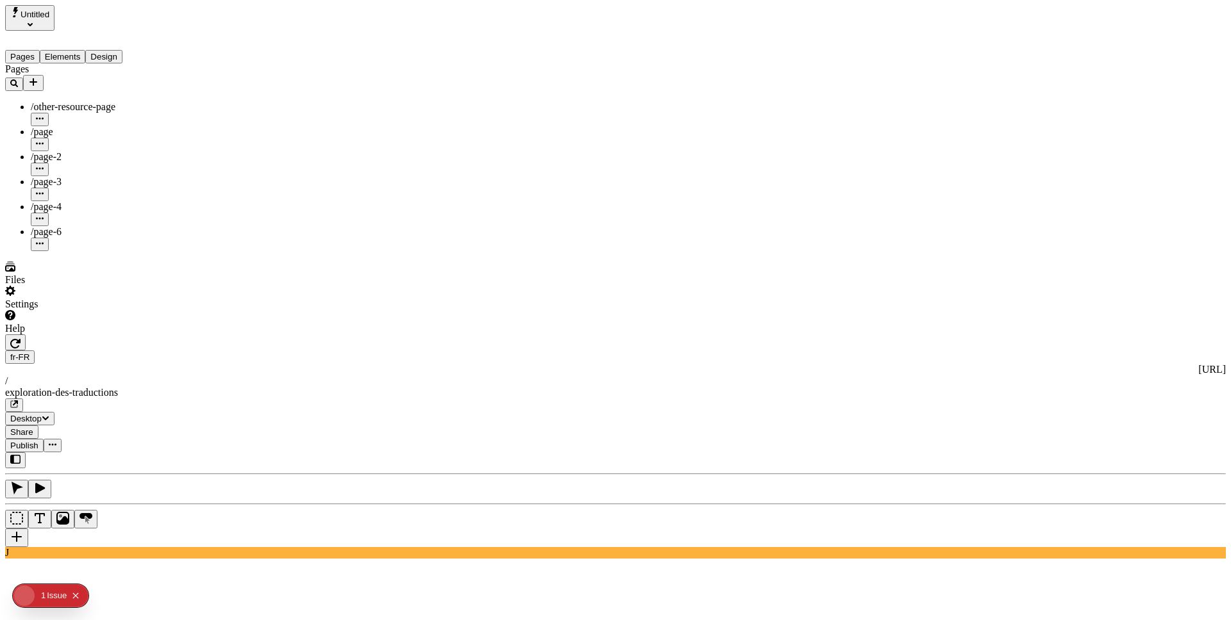
type input "/page-2"
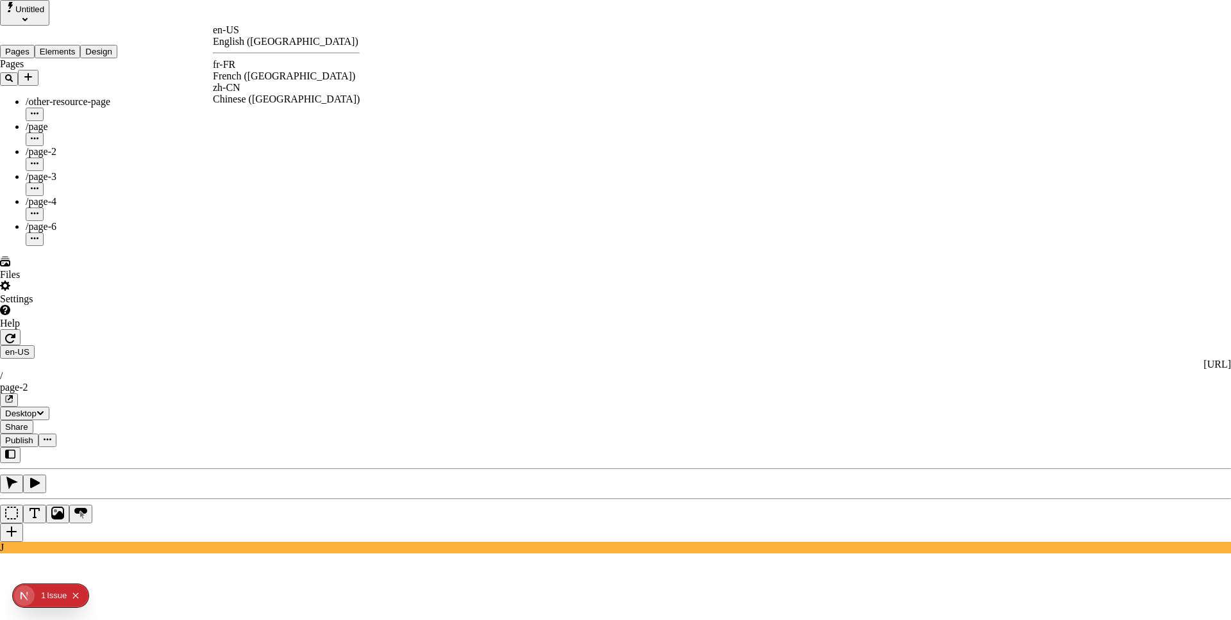
click at [252, 70] on div "fr-FR" at bounding box center [286, 65] width 147 height 12
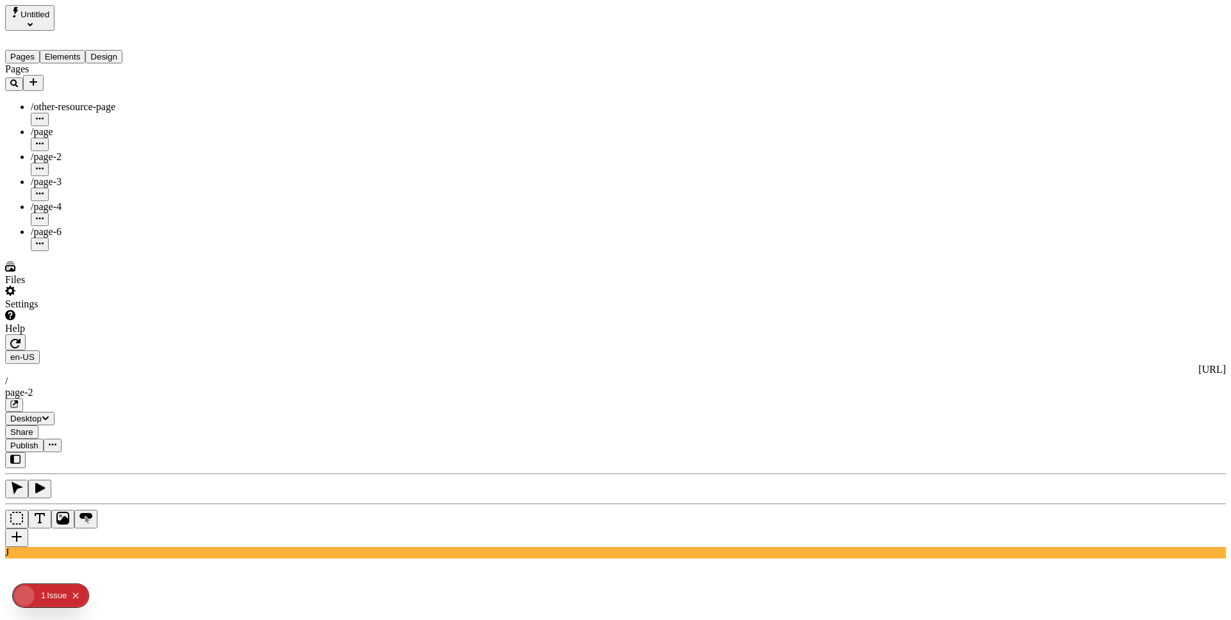
type input "/exploration-des-traductions"
click at [38, 441] on span "Publish" at bounding box center [24, 446] width 28 height 10
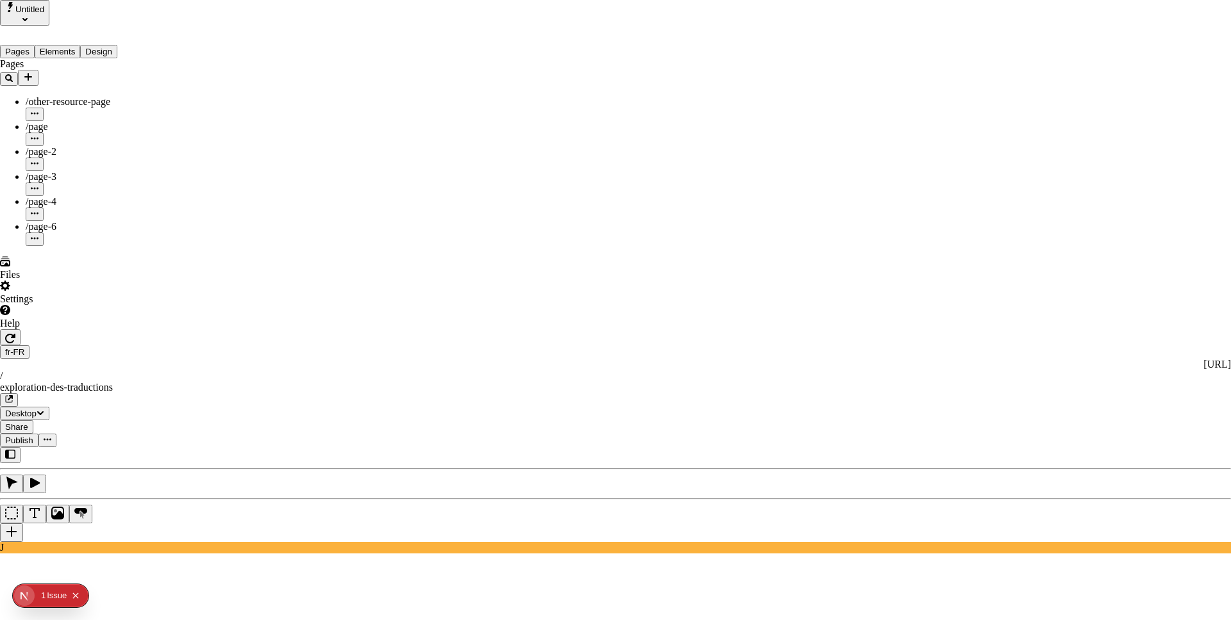
type input "The Great Translation Adventure"
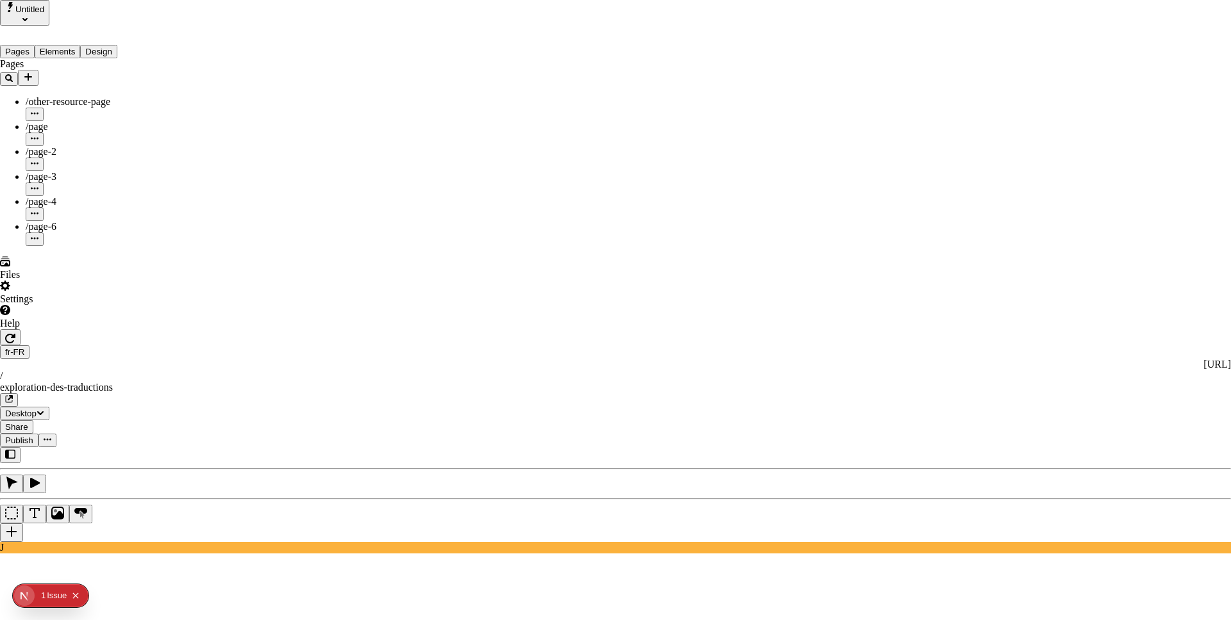
type input "/exploration-of-translations"
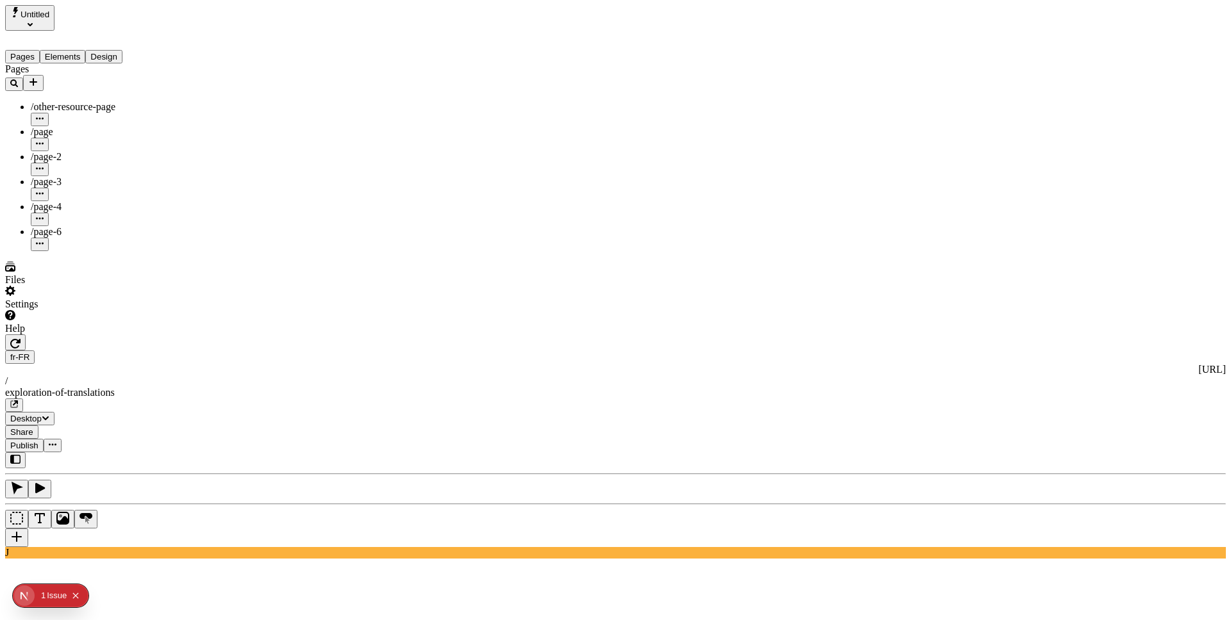
click at [62, 126] on div "/page" at bounding box center [95, 138] width 128 height 25
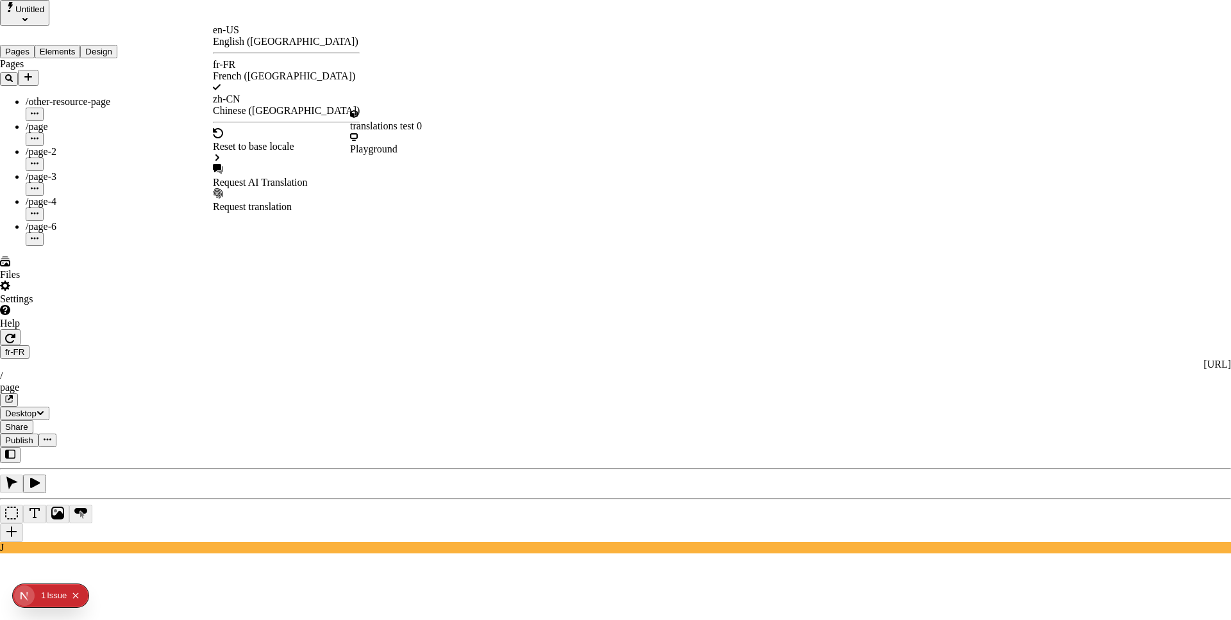
click at [275, 164] on div "Request AI Translation" at bounding box center [286, 176] width 147 height 24
click at [56, 597] on div "Issue s" at bounding box center [59, 595] width 24 height 23
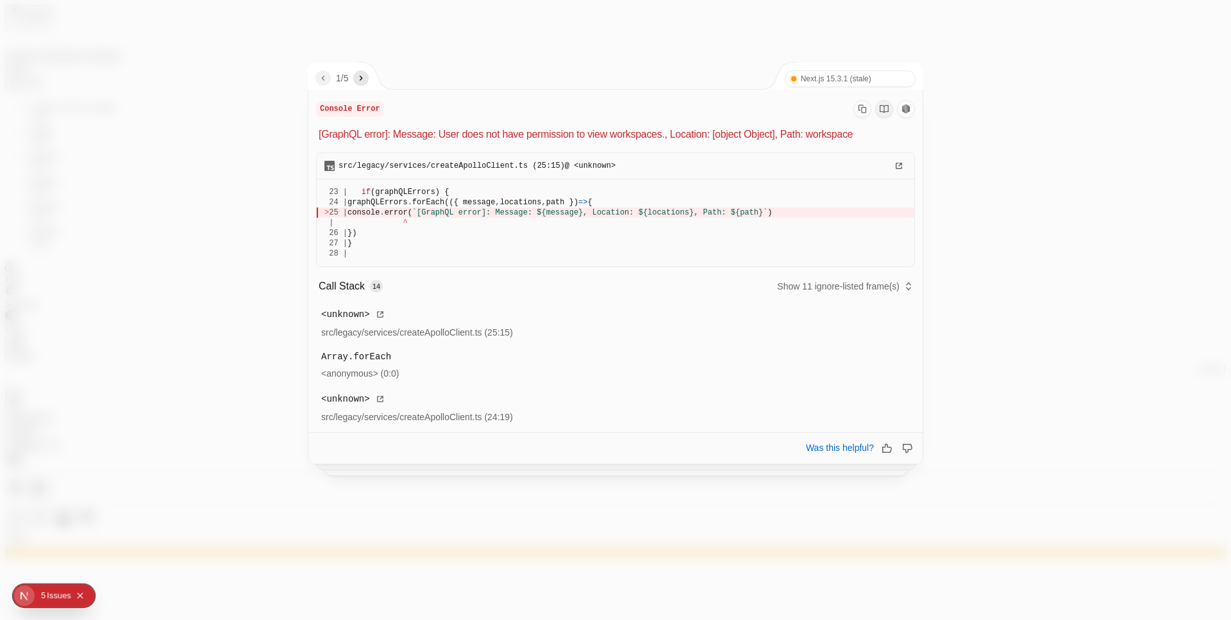
click at [363, 73] on icon "next" at bounding box center [361, 78] width 10 height 10
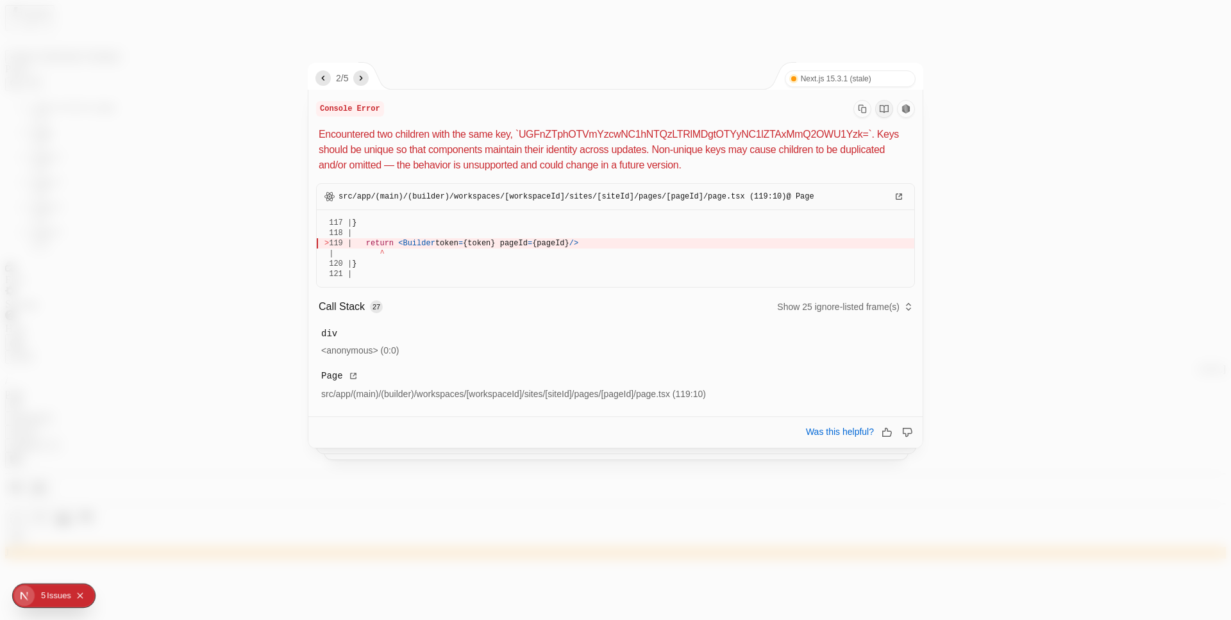
click at [363, 75] on icon "next" at bounding box center [361, 78] width 10 height 10
click at [549, 53] on div at bounding box center [615, 310] width 1231 height 620
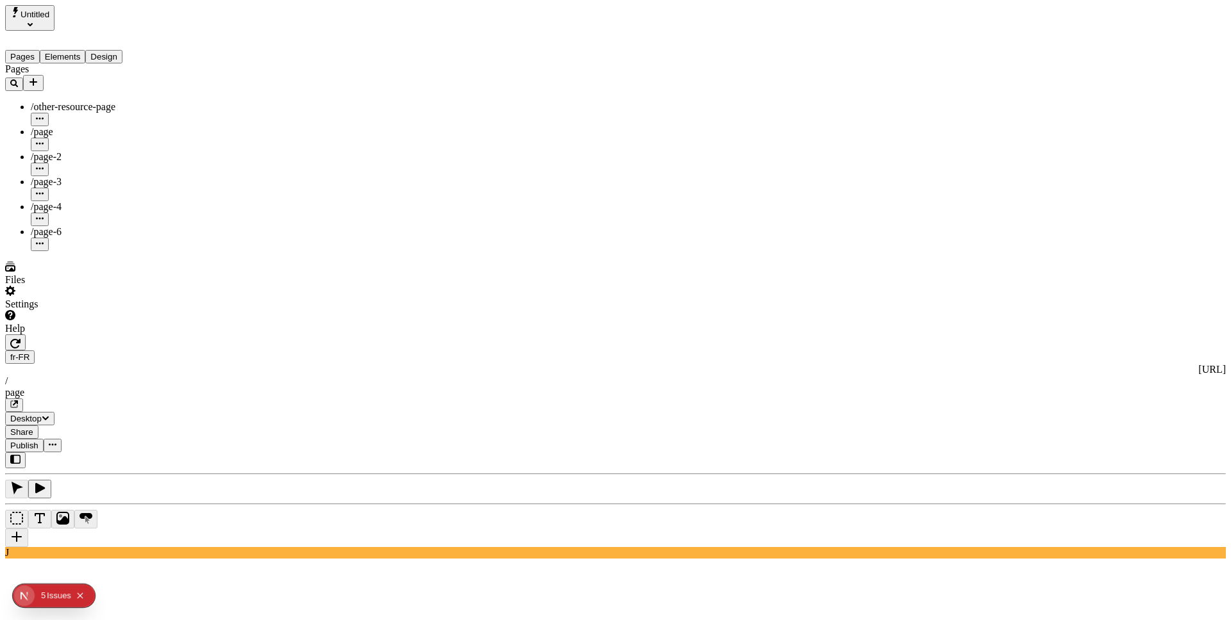
click at [115, 335] on div "Help" at bounding box center [82, 322] width 154 height 24
click at [124, 310] on div "Settings" at bounding box center [82, 298] width 154 height 24
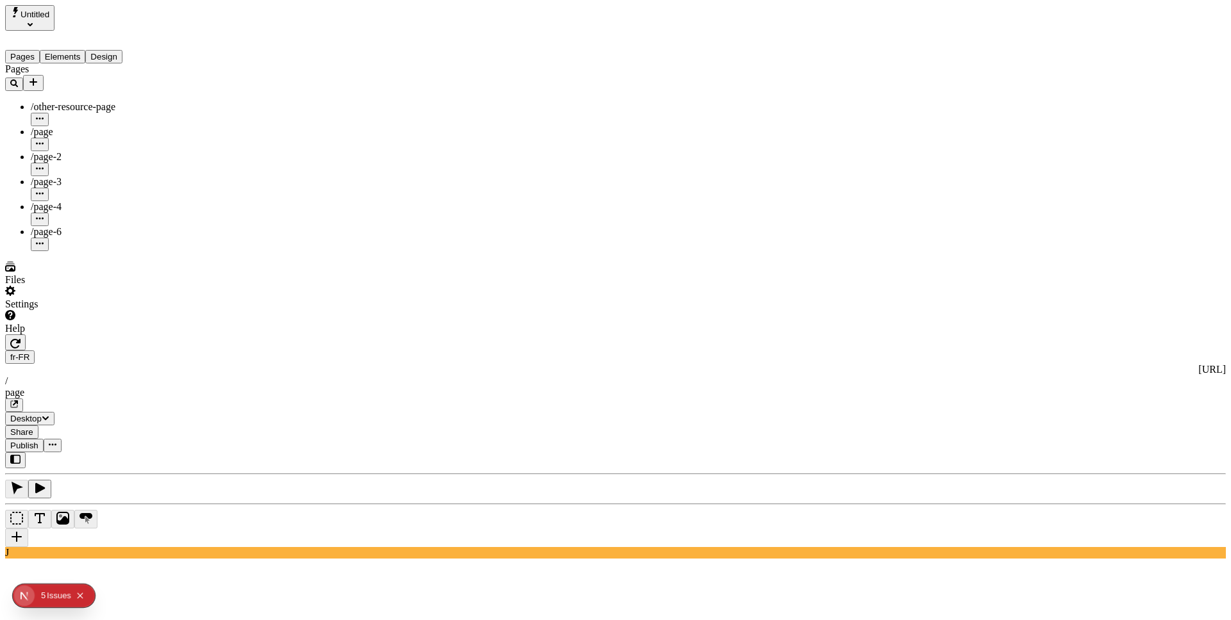
click at [124, 310] on div "Settings" at bounding box center [82, 298] width 154 height 24
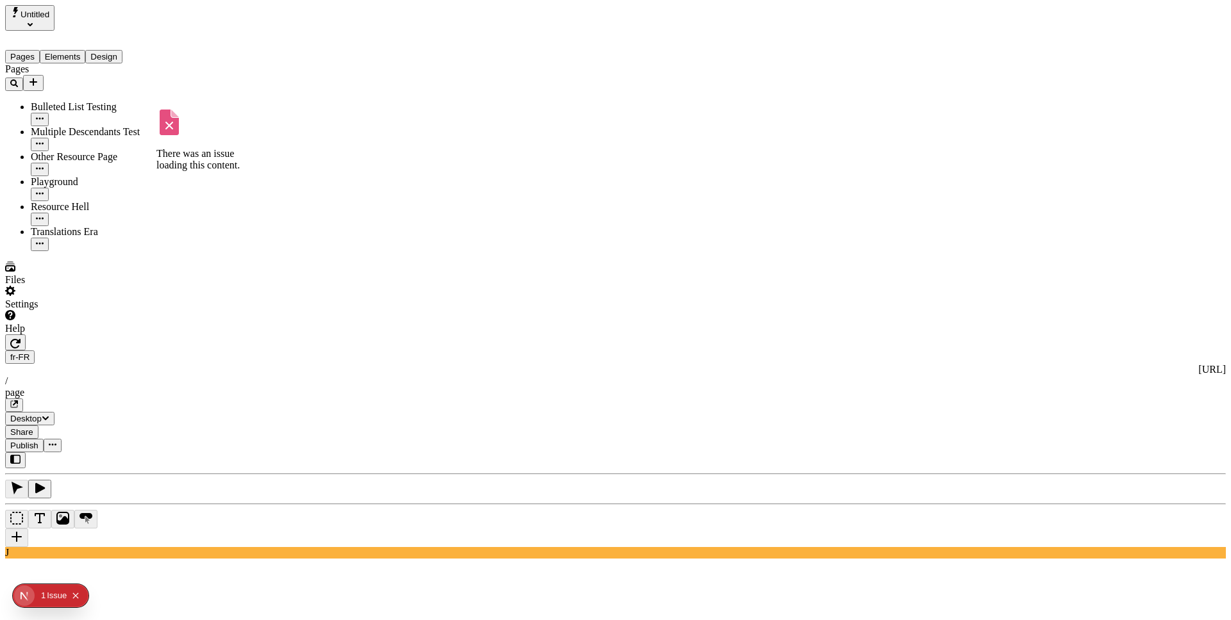
drag, startPoint x: 321, startPoint y: 187, endPoint x: 231, endPoint y: 21, distance: 189.3
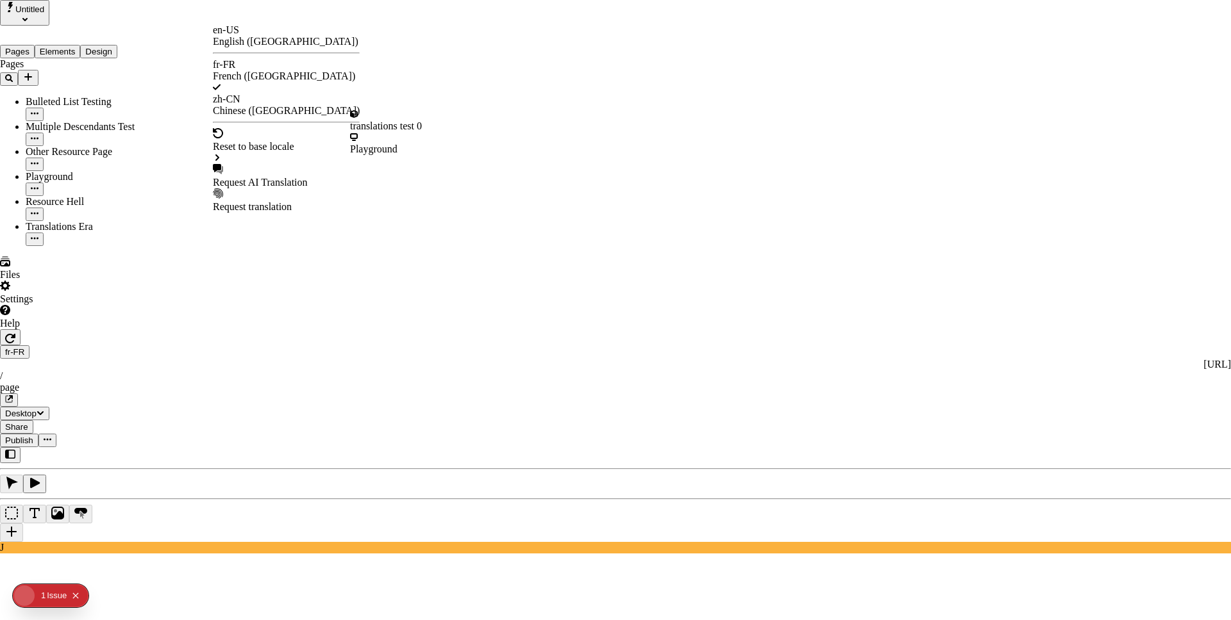
click at [281, 177] on div "Request AI Translation" at bounding box center [286, 183] width 147 height 12
click at [60, 593] on div "Issue s" at bounding box center [59, 596] width 24 height 24
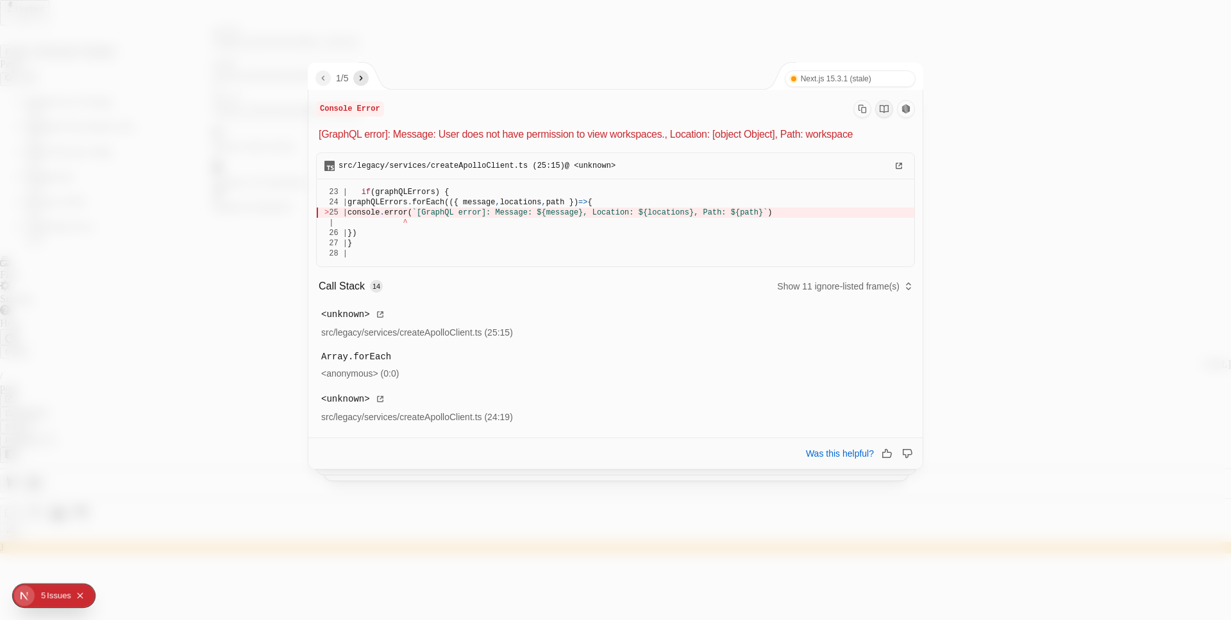
click at [366, 82] on icon "next" at bounding box center [361, 78] width 10 height 10
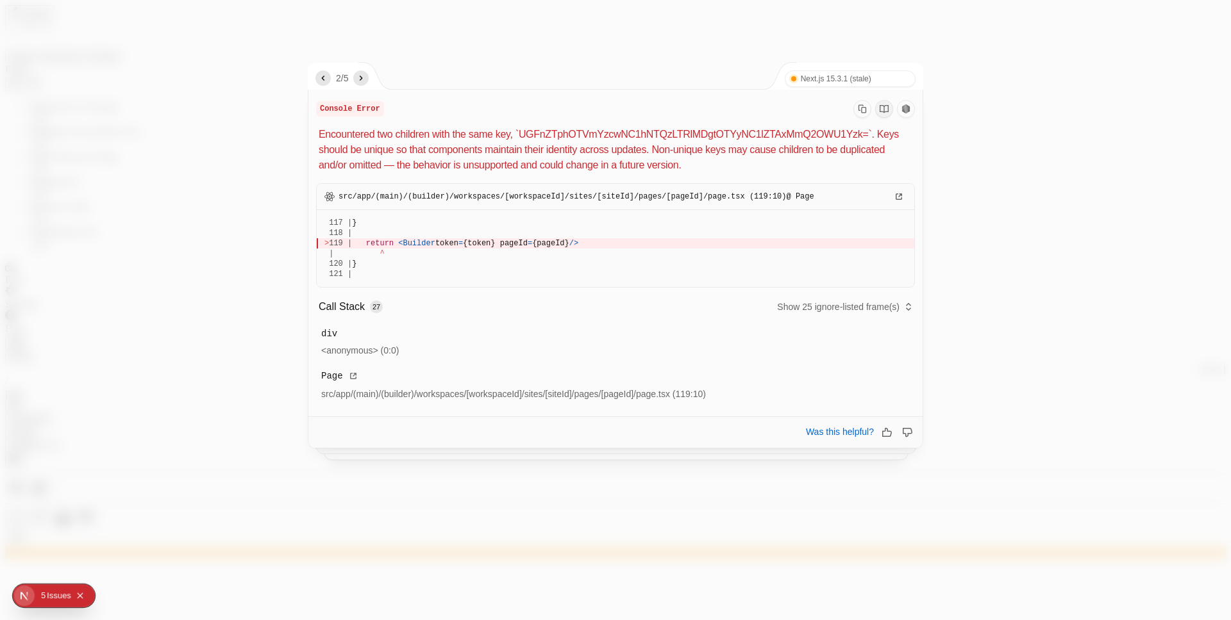
click at [366, 82] on icon "next" at bounding box center [361, 78] width 10 height 10
click at [366, 81] on icon "next" at bounding box center [361, 78] width 10 height 10
drag, startPoint x: 457, startPoint y: 145, endPoint x: 546, endPoint y: 165, distance: 91.3
click at [546, 165] on p "Encountered two children with the same key, `UGFnZTphOTVmYzcwNC1hNTQzLTRlMDgtOT…" at bounding box center [617, 150] width 596 height 46
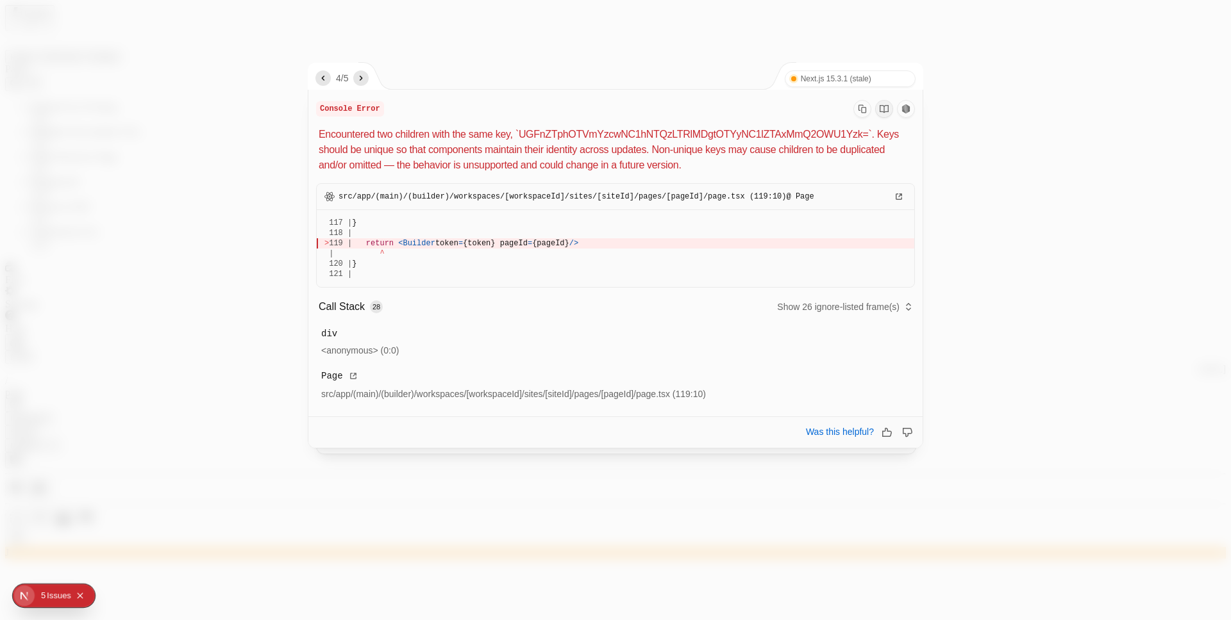
drag, startPoint x: 549, startPoint y: 152, endPoint x: 518, endPoint y: 139, distance: 33.3
click at [518, 139] on p "Encountered two children with the same key, `UGFnZTphOTVmYzcwNC1hNTQzLTRlMDgtOT…" at bounding box center [617, 150] width 596 height 46
drag, startPoint x: 701, startPoint y: 204, endPoint x: 725, endPoint y: 204, distance: 24.4
click at [725, 204] on p "src/app/(main)/(builder)/workspaces/[workspaceId]/sites/[siteId]/pages/[pageId]…" at bounding box center [615, 197] width 597 height 26
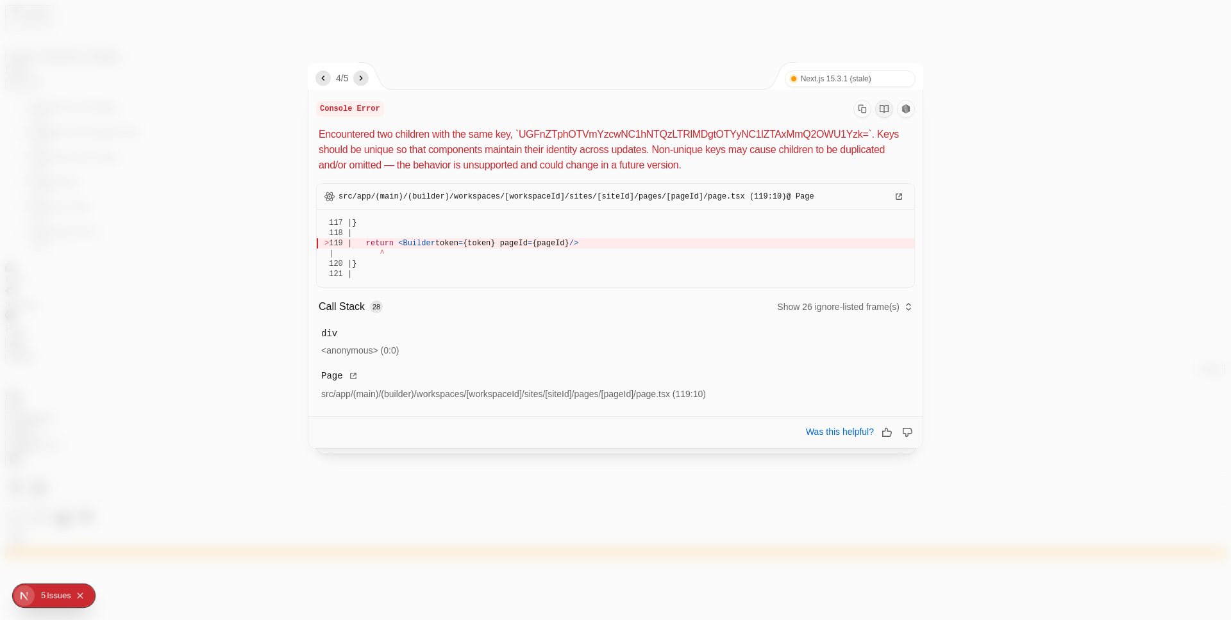
click at [725, 204] on p "src/app/(main)/(builder)/workspaces/[workspaceId]/sites/[siteId]/pages/[pageId]…" at bounding box center [615, 197] width 597 height 26
click at [219, 142] on div at bounding box center [615, 310] width 1231 height 620
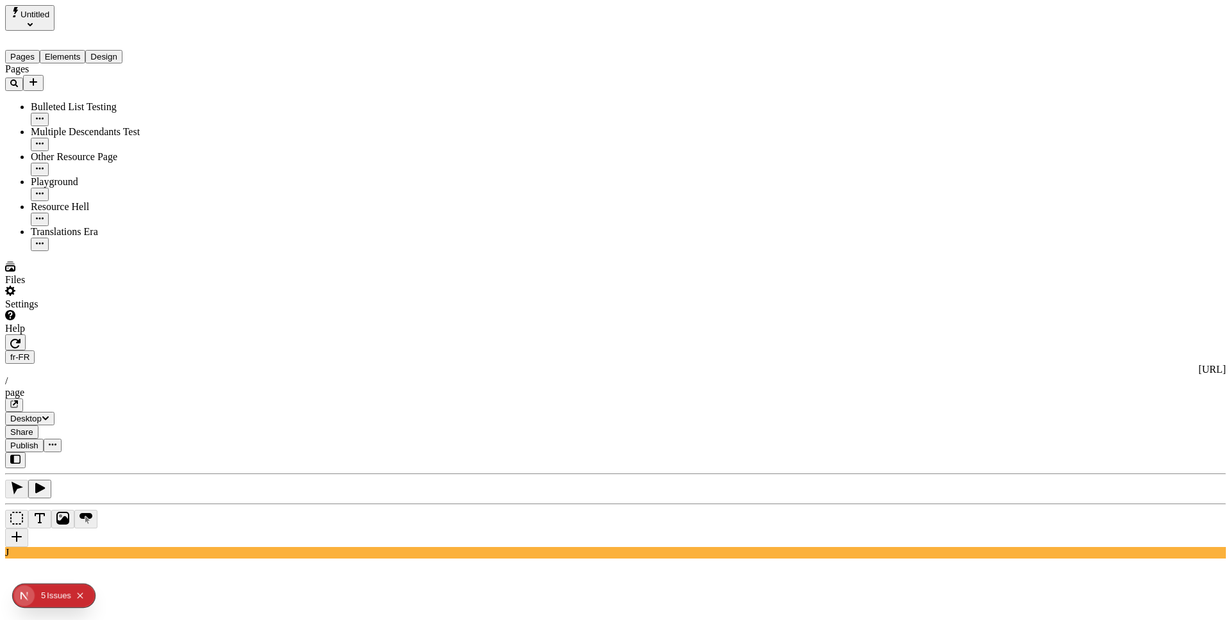
click at [115, 335] on div "Help" at bounding box center [82, 322] width 154 height 24
click at [117, 543] on span "Contact support" at bounding box center [83, 543] width 65 height 11
click at [137, 335] on div "Help" at bounding box center [82, 322] width 154 height 24
click at [128, 335] on div "Help" at bounding box center [82, 322] width 154 height 24
click at [123, 310] on div "Settings" at bounding box center [82, 298] width 154 height 24
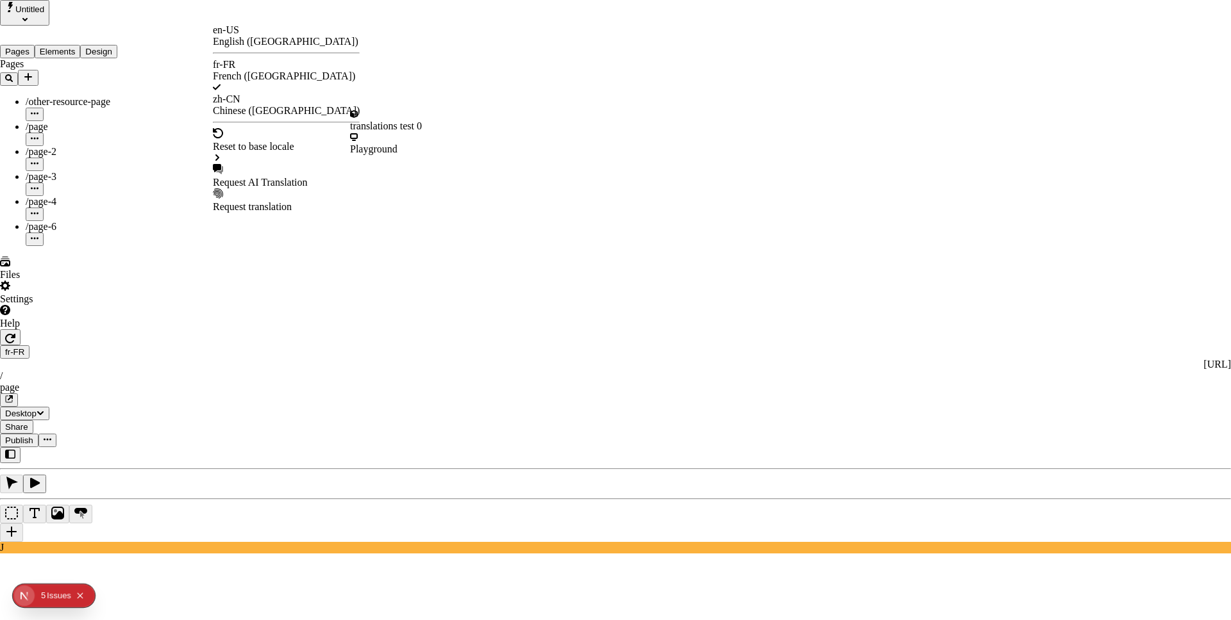
click at [269, 177] on div "Request AI Translation" at bounding box center [286, 183] width 147 height 12
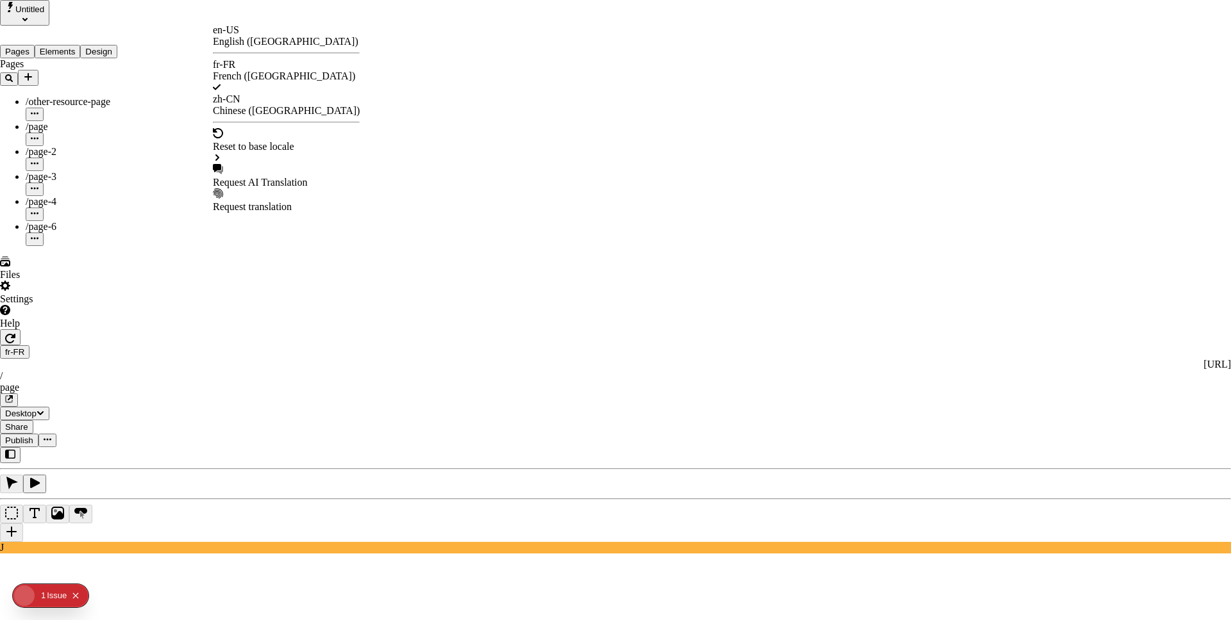
click at [276, 177] on div "Request AI Translation" at bounding box center [286, 183] width 147 height 12
drag, startPoint x: 463, startPoint y: 107, endPoint x: 565, endPoint y: 107, distance: 101.9
drag, startPoint x: 468, startPoint y: 104, endPoint x: 595, endPoint y: 106, distance: 126.9
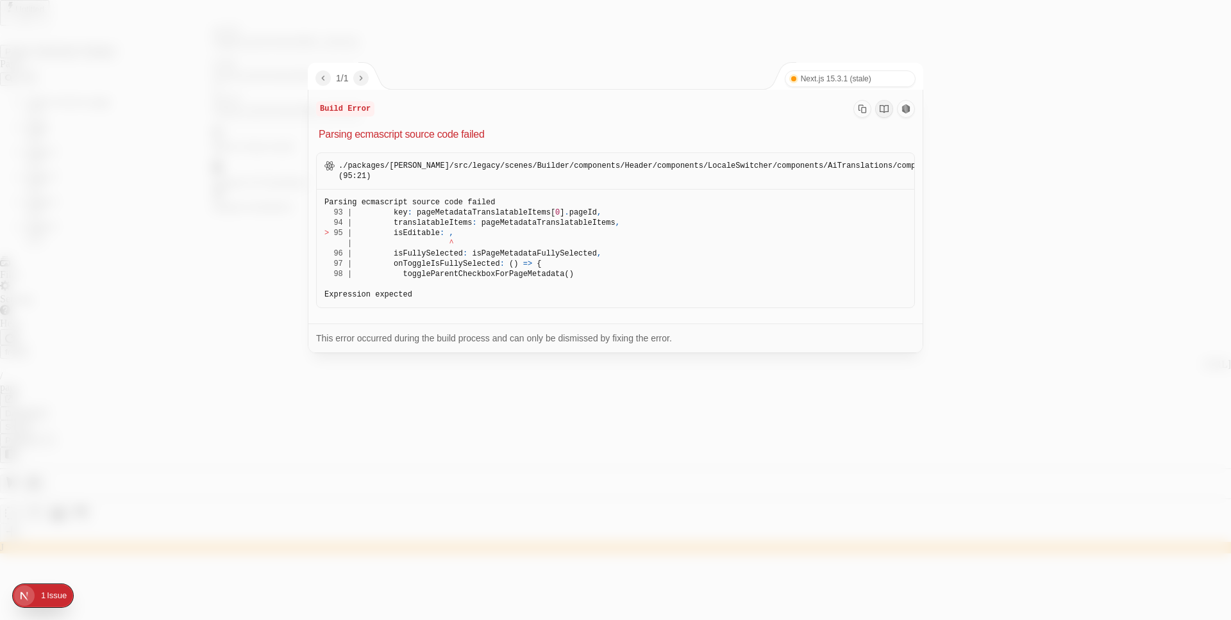
click at [1041, 146] on div at bounding box center [615, 310] width 1231 height 620
